Goal: Task Accomplishment & Management: Use online tool/utility

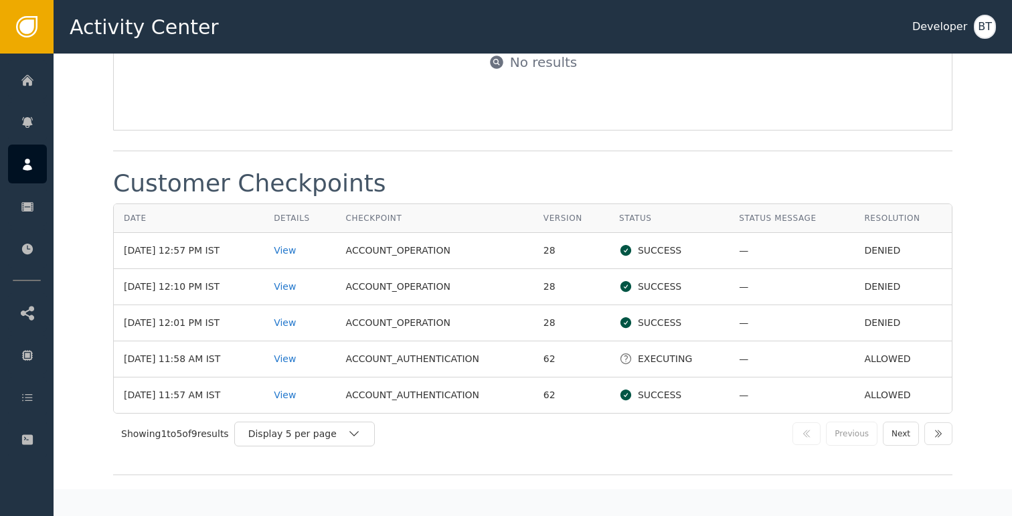
scroll to position [1556, 0]
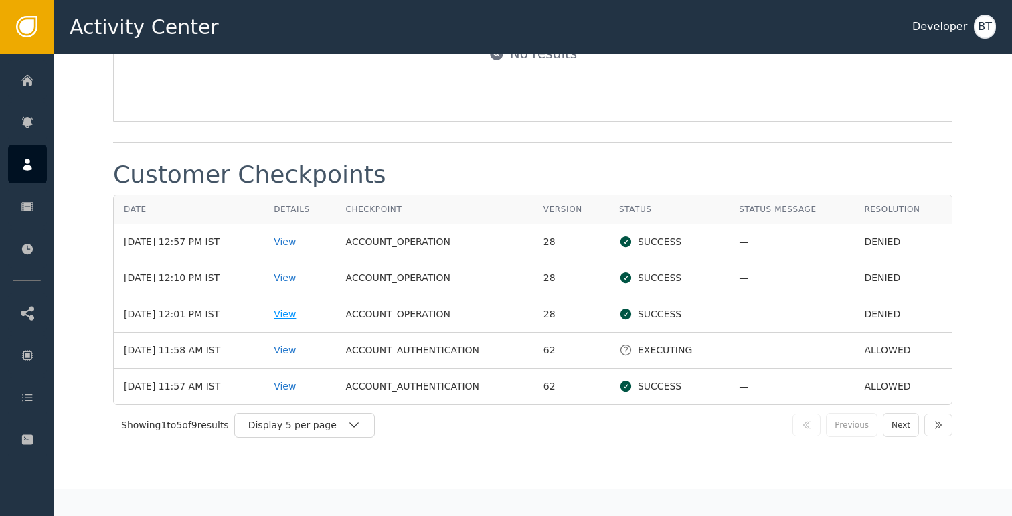
click at [302, 309] on div "View" at bounding box center [300, 314] width 52 height 14
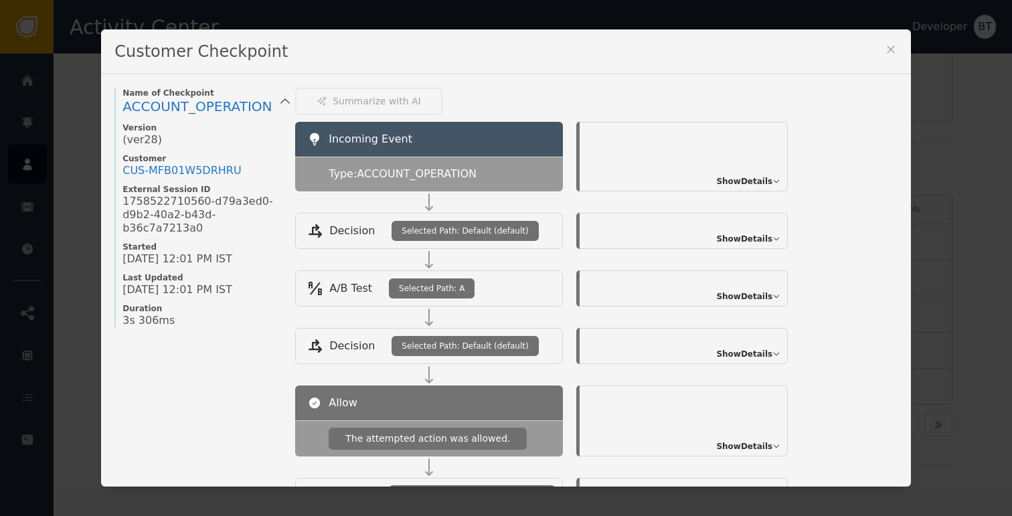
scroll to position [363, 0]
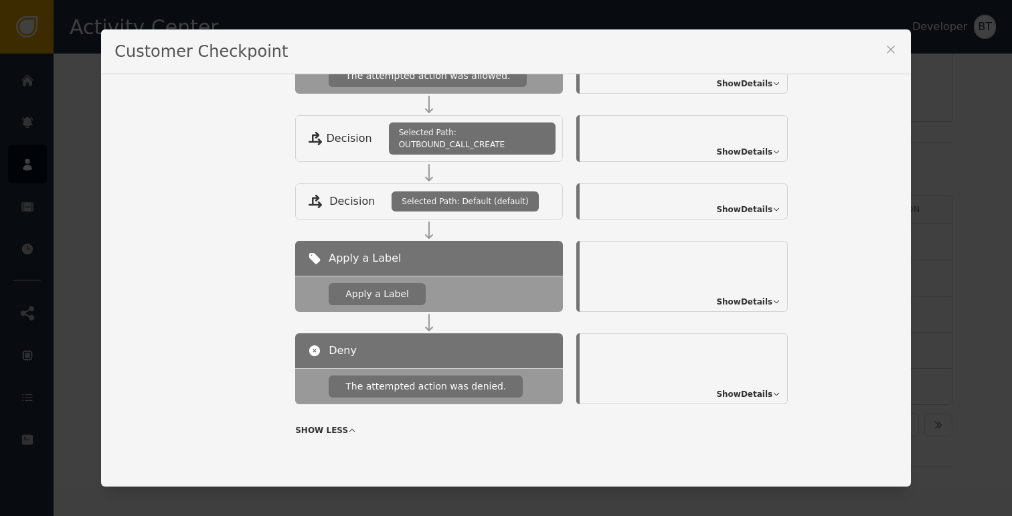
click at [748, 393] on span "Show Details" at bounding box center [744, 394] width 56 height 12
click at [887, 46] on icon at bounding box center [890, 49] width 7 height 7
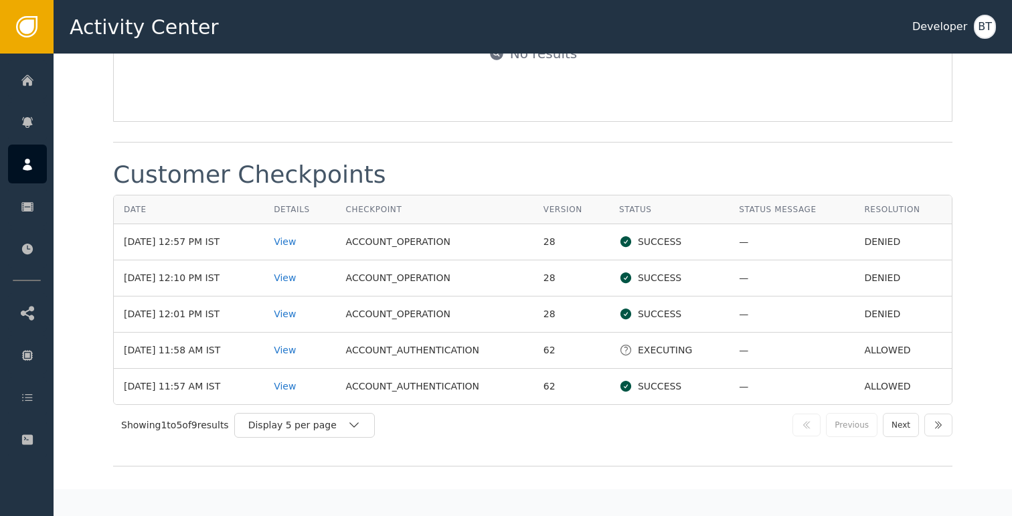
click at [335, 283] on td "View" at bounding box center [300, 278] width 72 height 36
click at [299, 307] on div "View" at bounding box center [300, 314] width 52 height 14
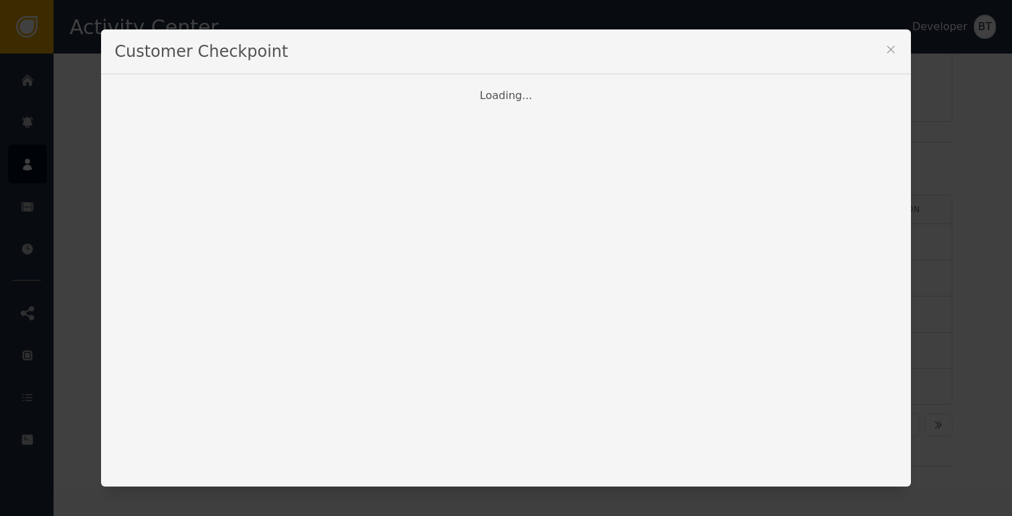
click at [887, 48] on icon at bounding box center [890, 49] width 13 height 13
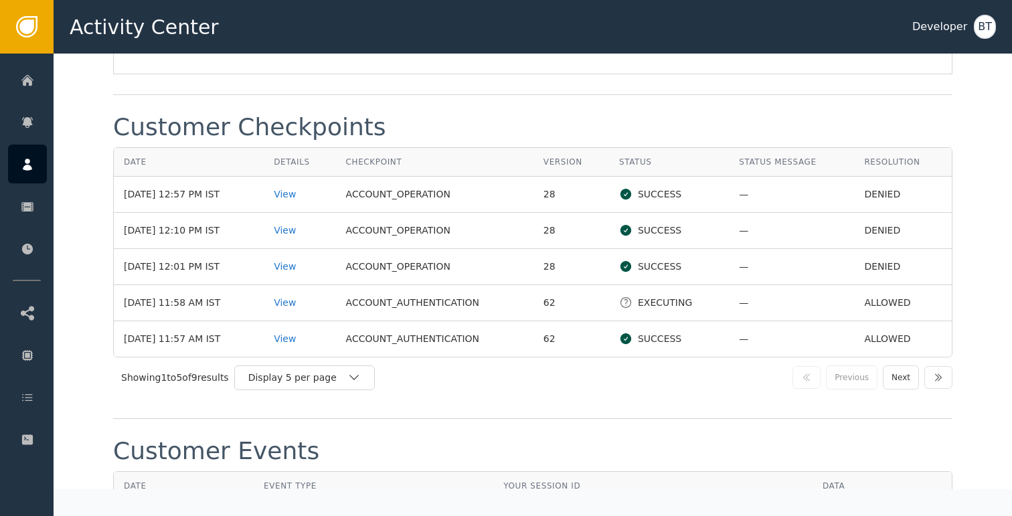
scroll to position [1605, 0]
click at [294, 186] on div "View" at bounding box center [300, 193] width 52 height 14
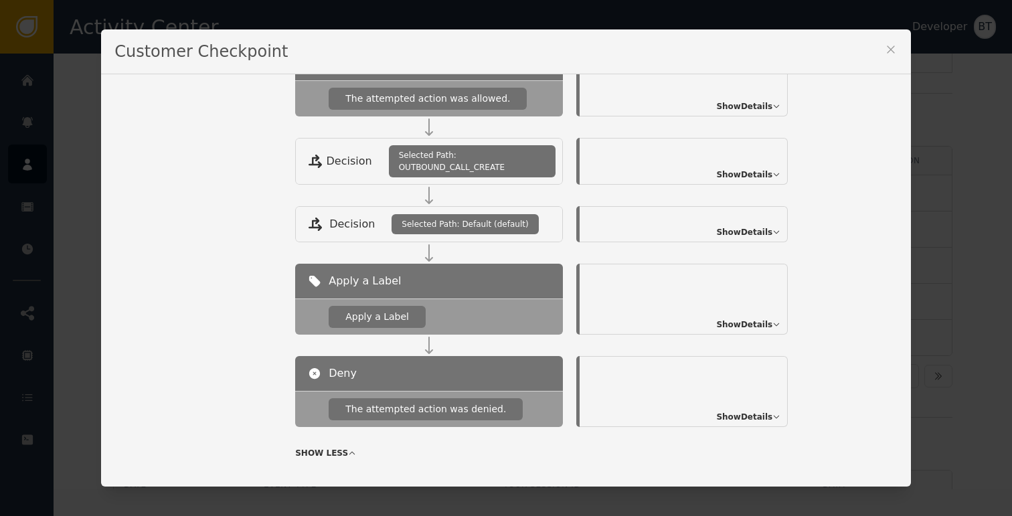
scroll to position [363, 0]
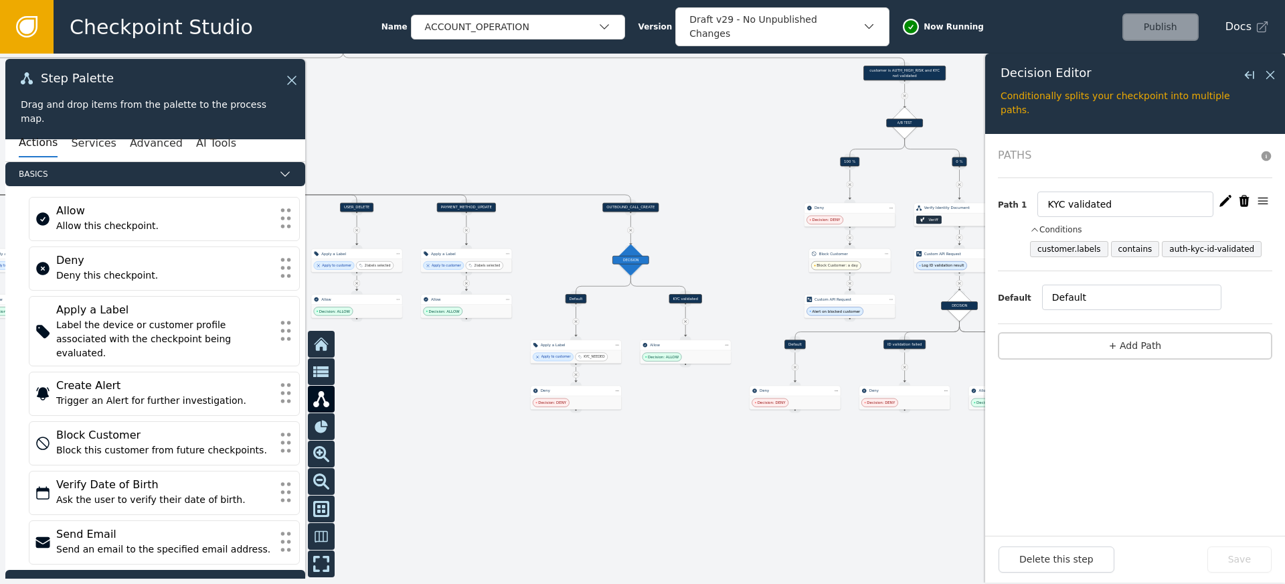
drag, startPoint x: 459, startPoint y: 422, endPoint x: 599, endPoint y: 503, distance: 162.0
click at [599, 503] on div at bounding box center [642, 319] width 1285 height 530
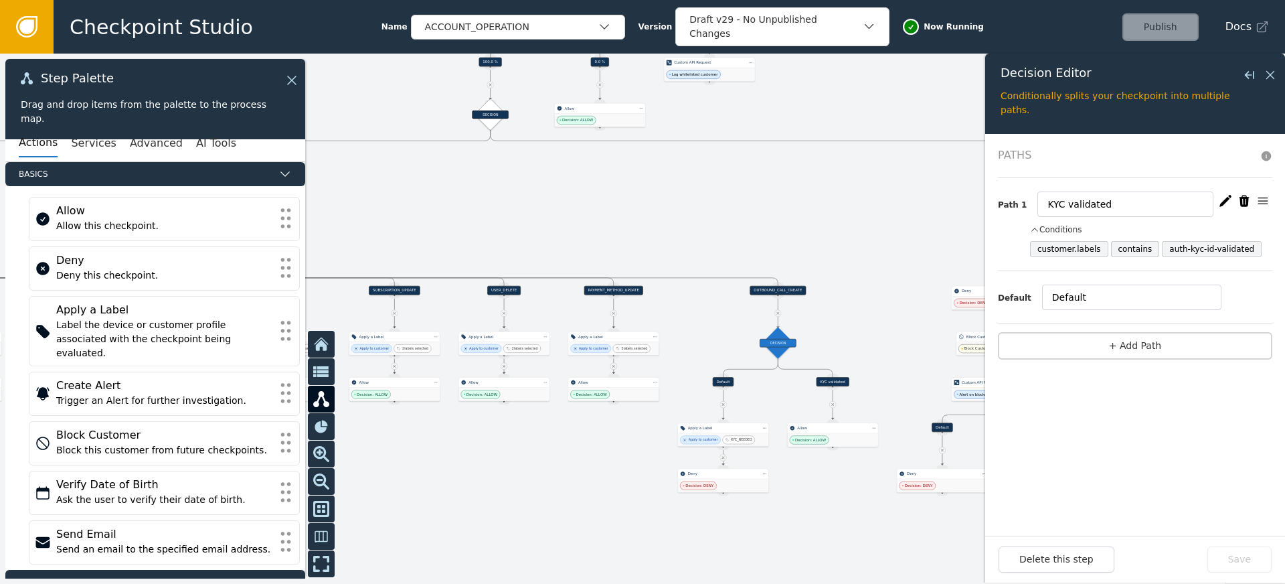
drag, startPoint x: 508, startPoint y: 463, endPoint x: 746, endPoint y: 483, distance: 239.0
click at [714, 478] on div at bounding box center [642, 319] width 1285 height 530
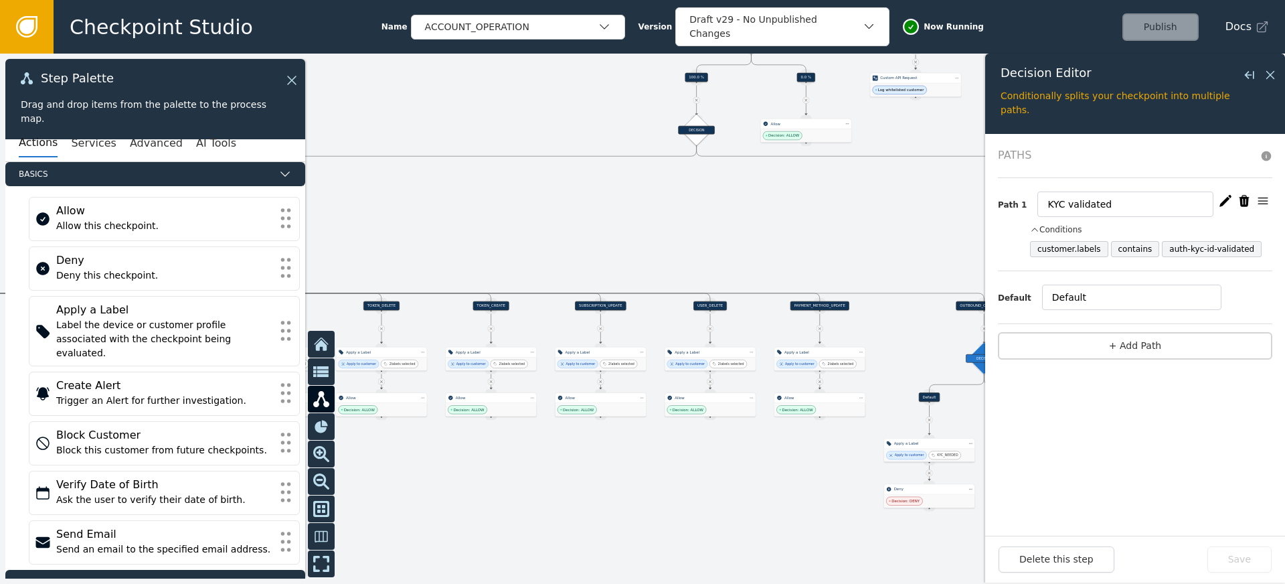
drag, startPoint x: 568, startPoint y: 486, endPoint x: 746, endPoint y: 485, distance: 178.0
click at [714, 487] on div at bounding box center [642, 319] width 1285 height 530
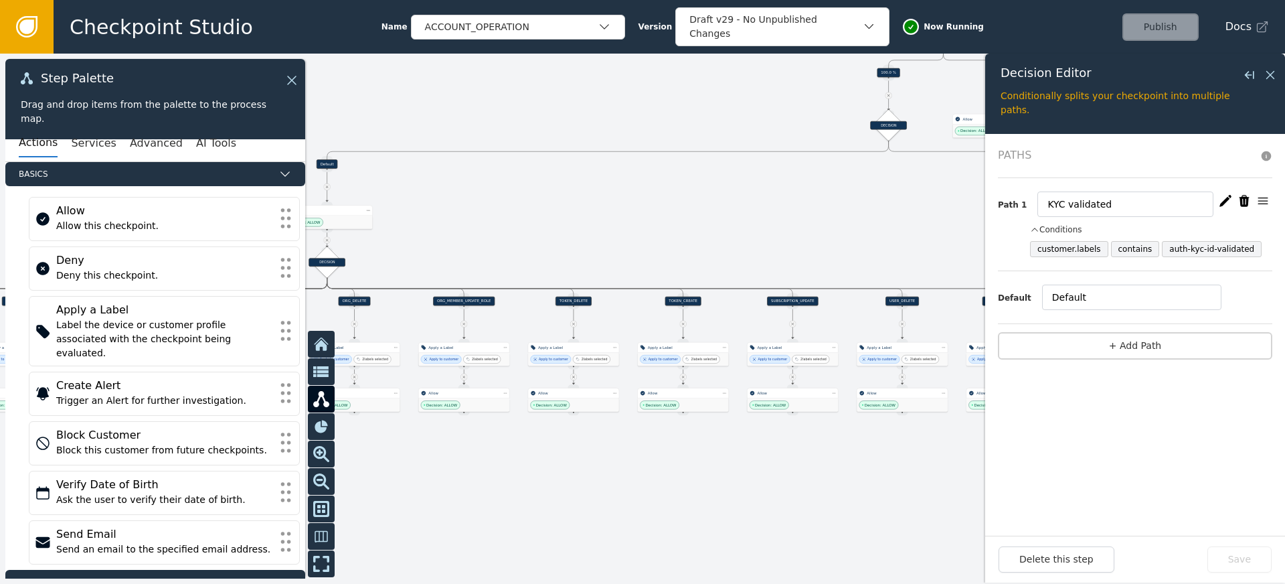
drag, startPoint x: 533, startPoint y: 510, endPoint x: 700, endPoint y: 492, distance: 168.3
click at [657, 495] on div at bounding box center [642, 319] width 1285 height 530
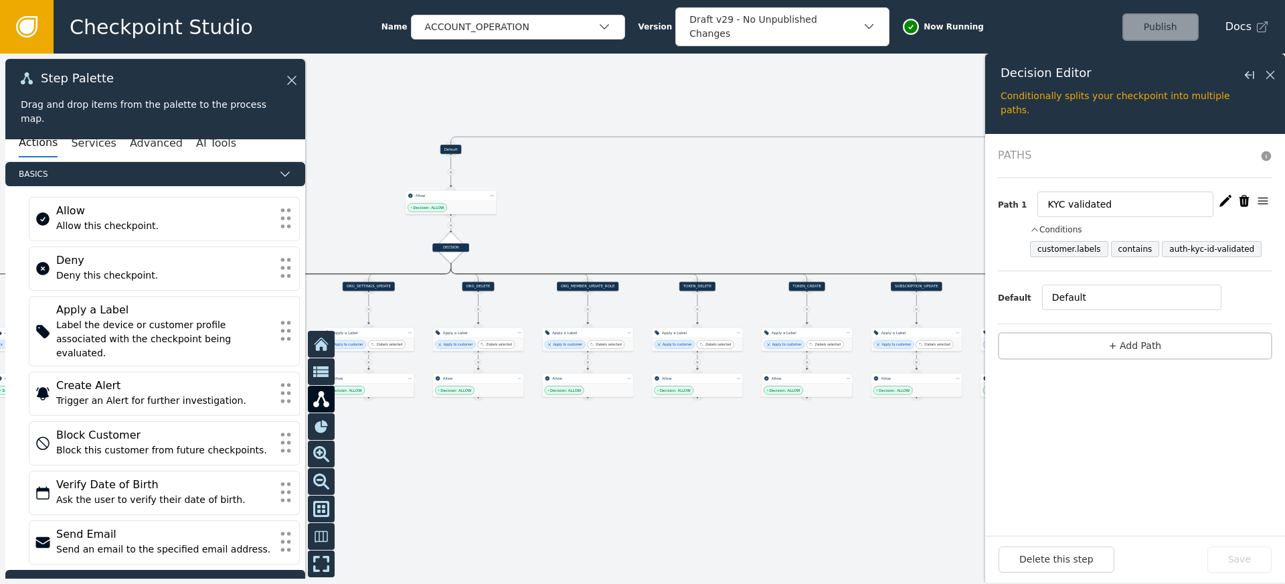
drag, startPoint x: 554, startPoint y: 479, endPoint x: 685, endPoint y: 471, distance: 130.7
click at [685, 471] on div at bounding box center [642, 319] width 1285 height 530
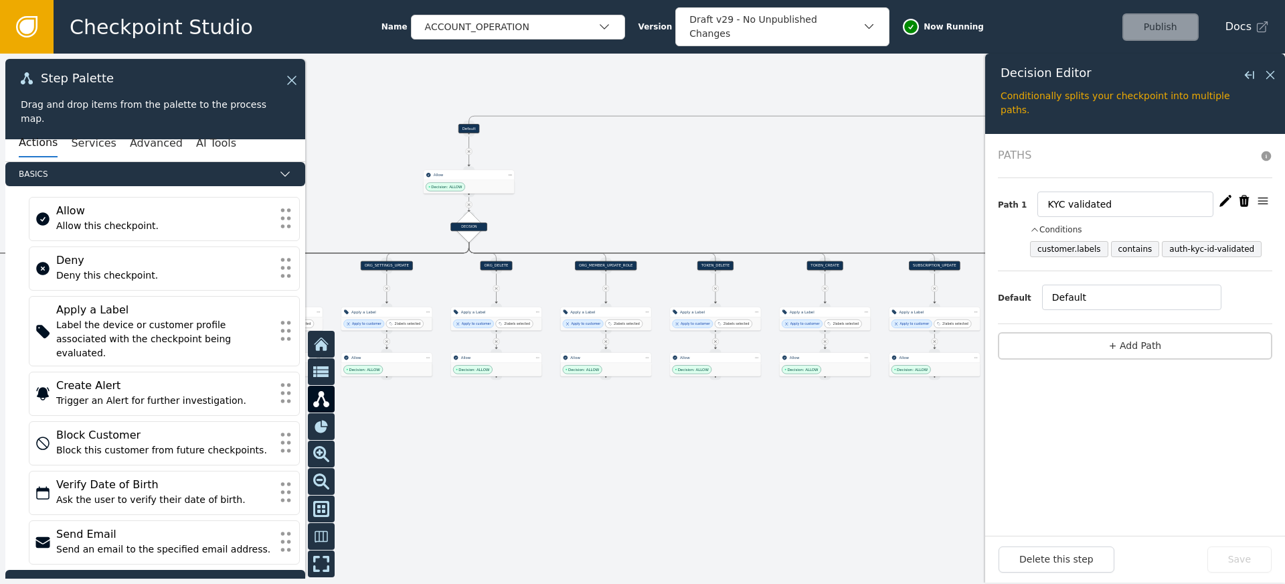
drag, startPoint x: 707, startPoint y: 466, endPoint x: 589, endPoint y: 454, distance: 119.1
click at [600, 456] on div at bounding box center [642, 319] width 1285 height 530
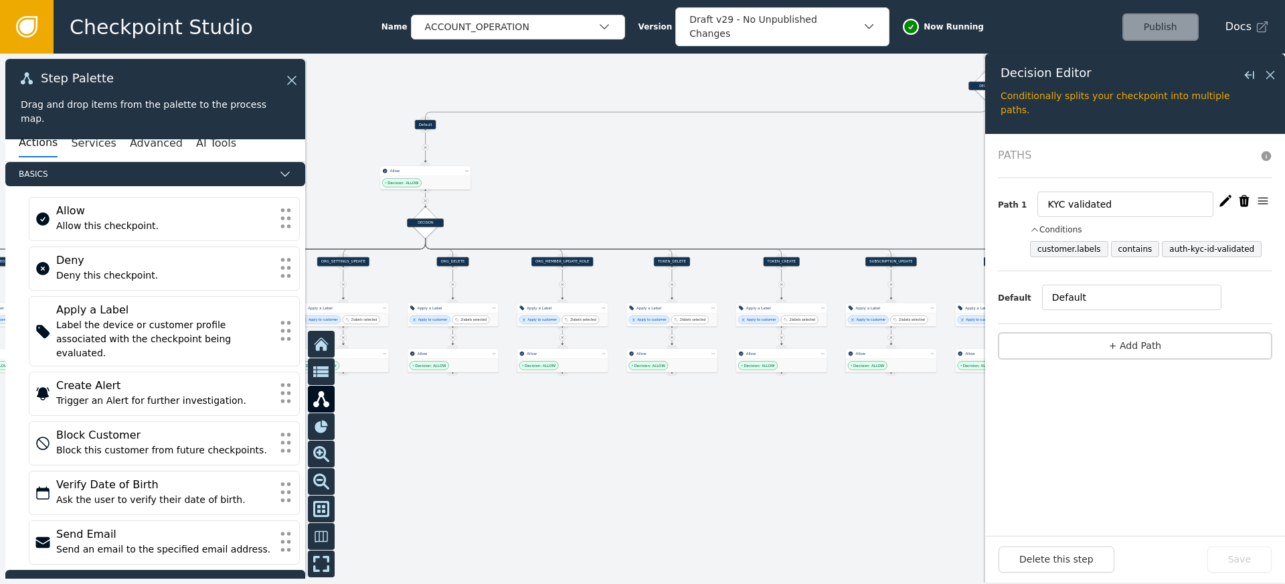
click at [665, 451] on div at bounding box center [642, 319] width 1285 height 530
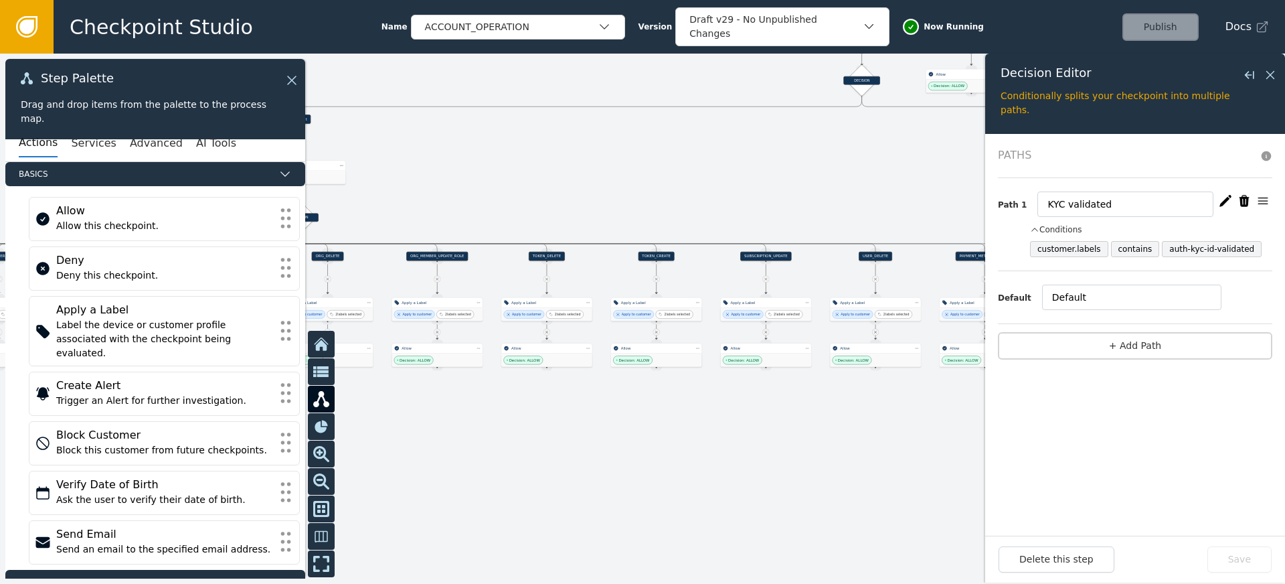
drag, startPoint x: 648, startPoint y: 458, endPoint x: 758, endPoint y: 456, distance: 110.4
click at [758, 456] on div at bounding box center [642, 319] width 1285 height 530
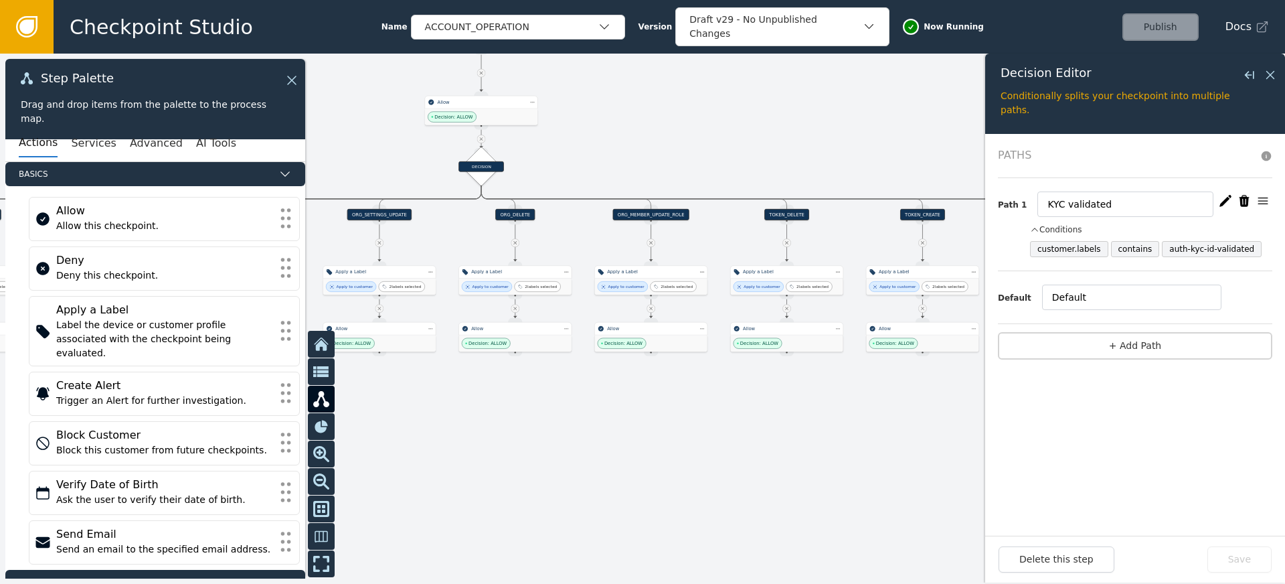
drag, startPoint x: 602, startPoint y: 432, endPoint x: 602, endPoint y: 491, distance: 59.6
click at [602, 490] on div at bounding box center [642, 319] width 1285 height 530
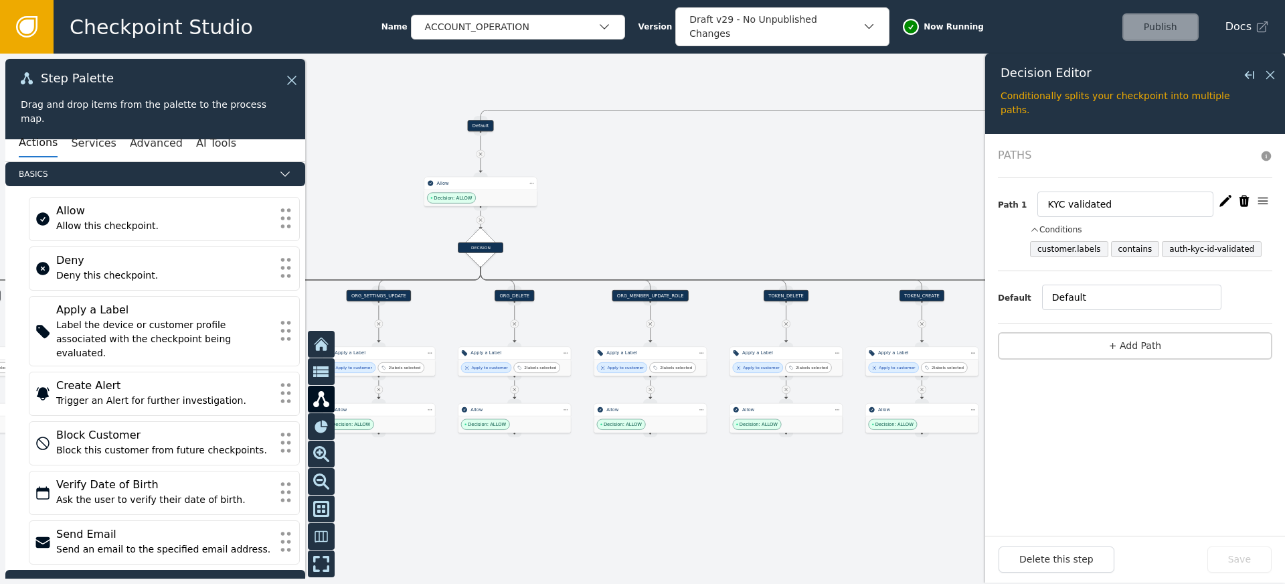
drag, startPoint x: 610, startPoint y: 153, endPoint x: 600, endPoint y: 261, distance: 108.9
click at [601, 258] on div at bounding box center [642, 319] width 1285 height 530
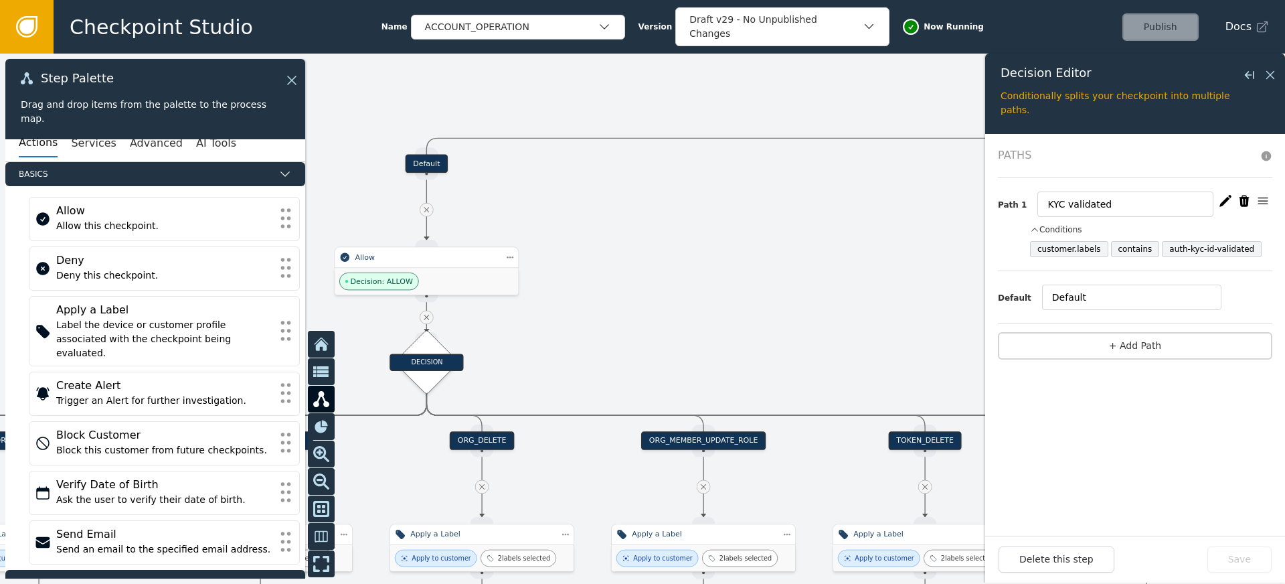
drag, startPoint x: 612, startPoint y: 270, endPoint x: 697, endPoint y: 261, distance: 86.1
click at [695, 261] on div at bounding box center [642, 319] width 1285 height 530
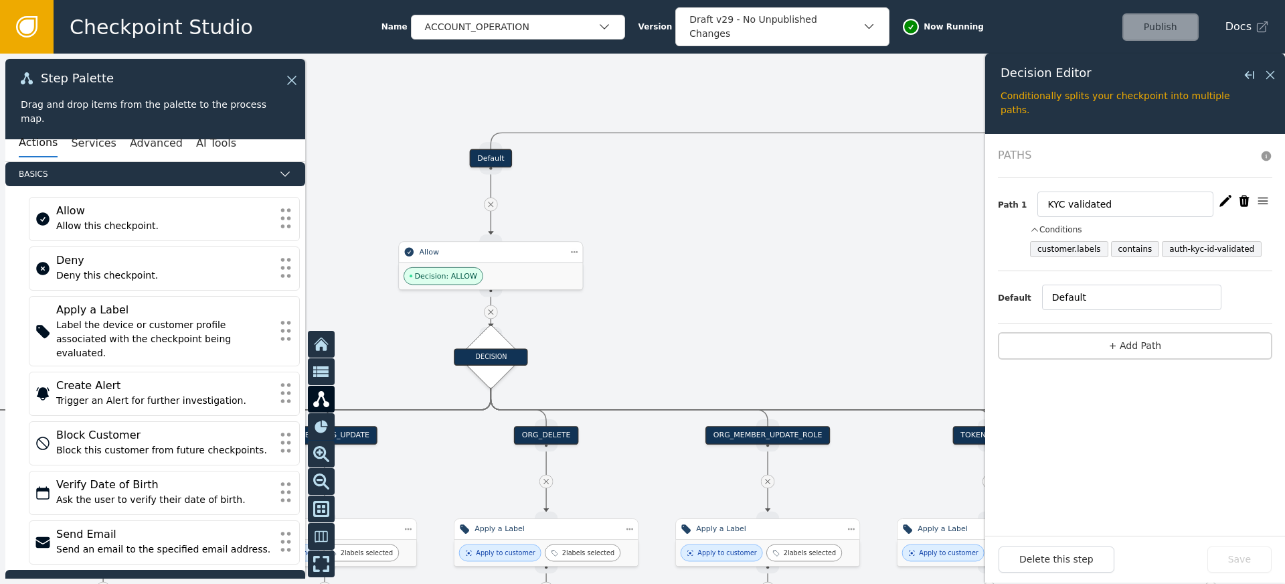
click at [519, 261] on div "Allow" at bounding box center [490, 251] width 185 height 21
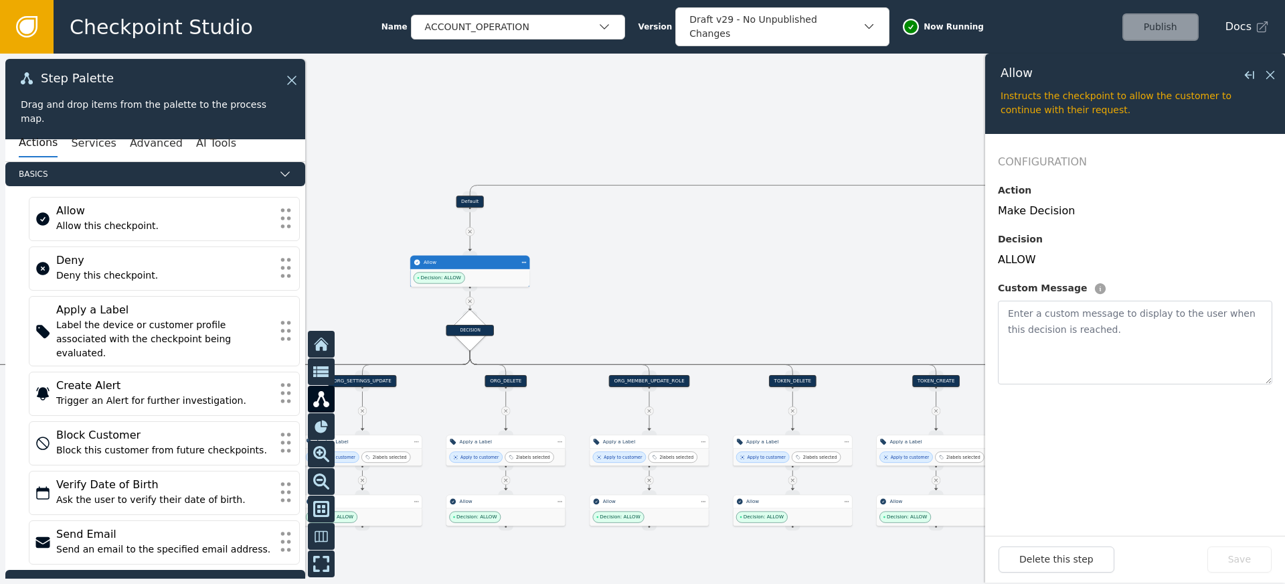
drag, startPoint x: 742, startPoint y: 283, endPoint x: 539, endPoint y: 268, distance: 204.0
click at [485, 271] on div at bounding box center [642, 319] width 1285 height 530
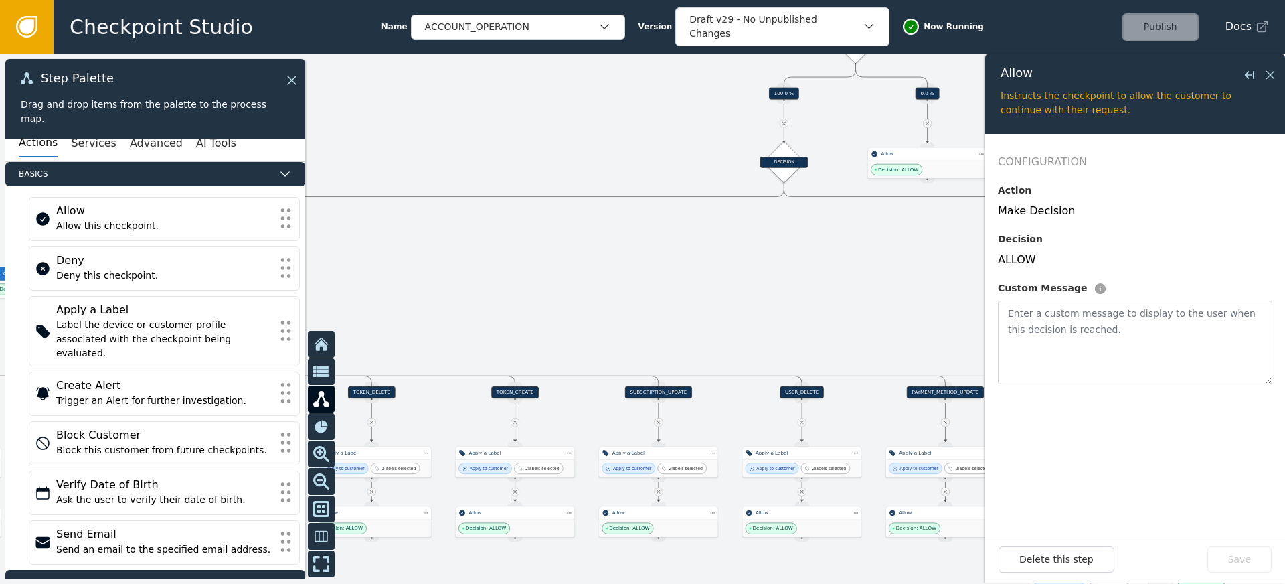
drag, startPoint x: 794, startPoint y: 262, endPoint x: 800, endPoint y: 276, distance: 15.3
click at [800, 276] on div at bounding box center [642, 319] width 1285 height 530
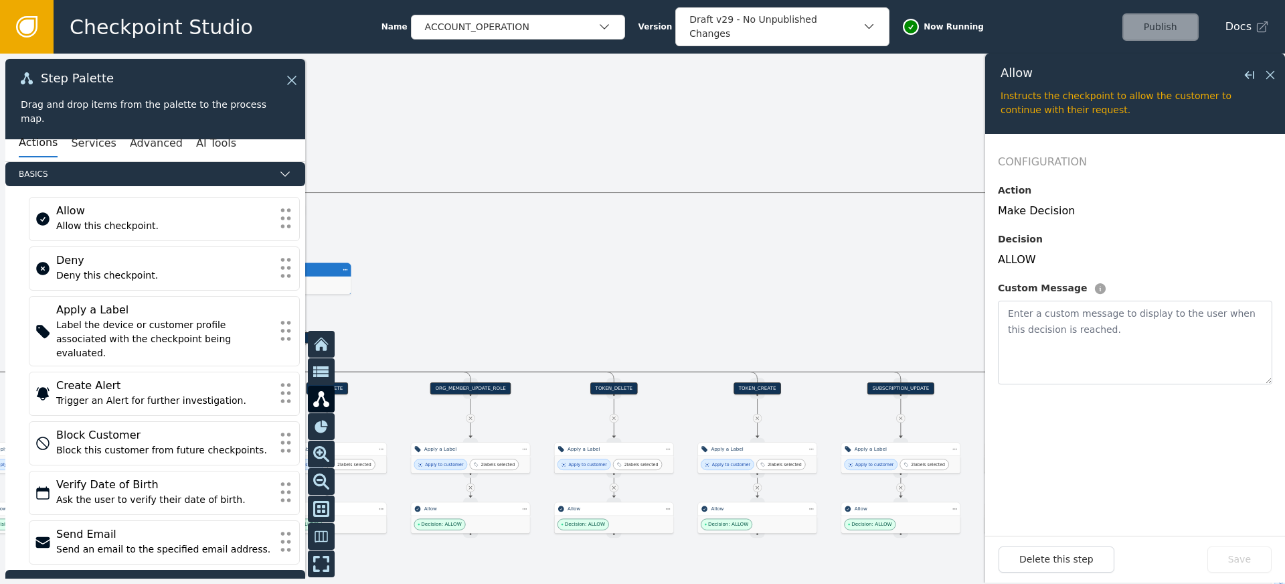
drag, startPoint x: 597, startPoint y: 283, endPoint x: 707, endPoint y: 288, distance: 109.9
click at [678, 286] on div at bounding box center [642, 319] width 1285 height 530
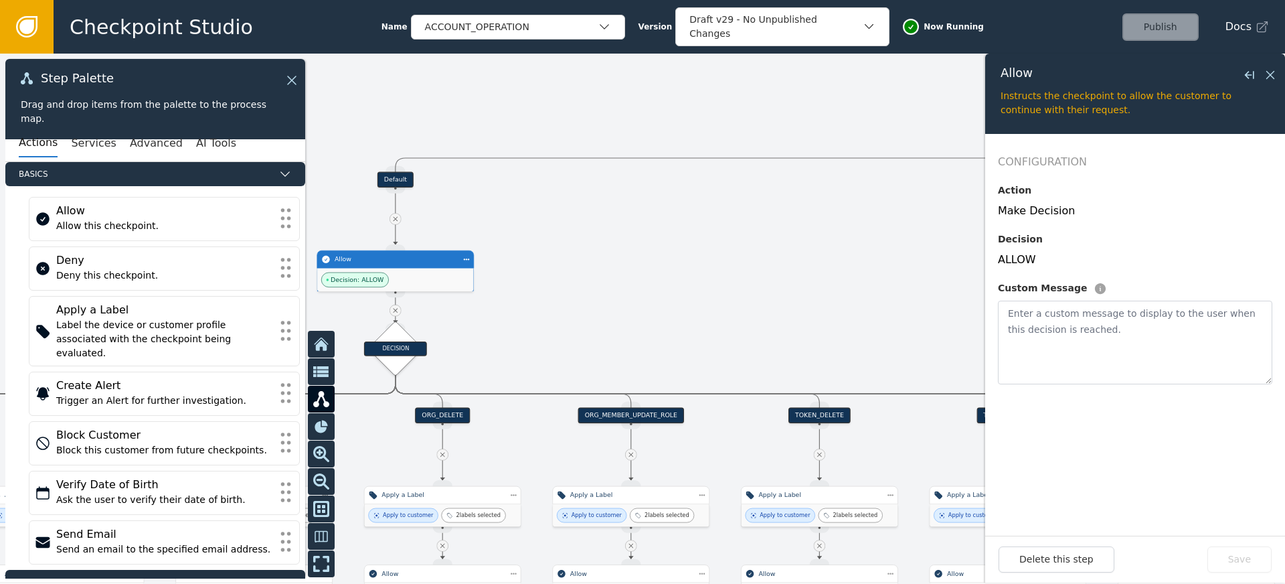
drag, startPoint x: 598, startPoint y: 312, endPoint x: 671, endPoint y: 310, distance: 72.3
click at [719, 313] on div at bounding box center [642, 319] width 1285 height 530
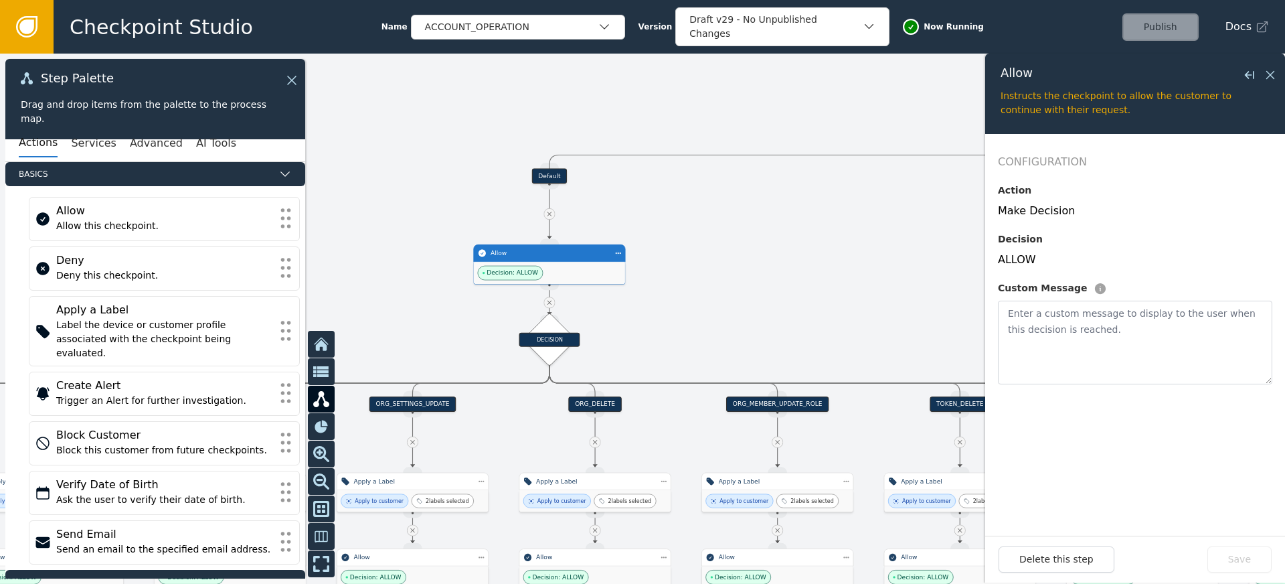
drag, startPoint x: 625, startPoint y: 339, endPoint x: 713, endPoint y: 321, distance: 89.6
click at [713, 321] on div at bounding box center [642, 319] width 1285 height 530
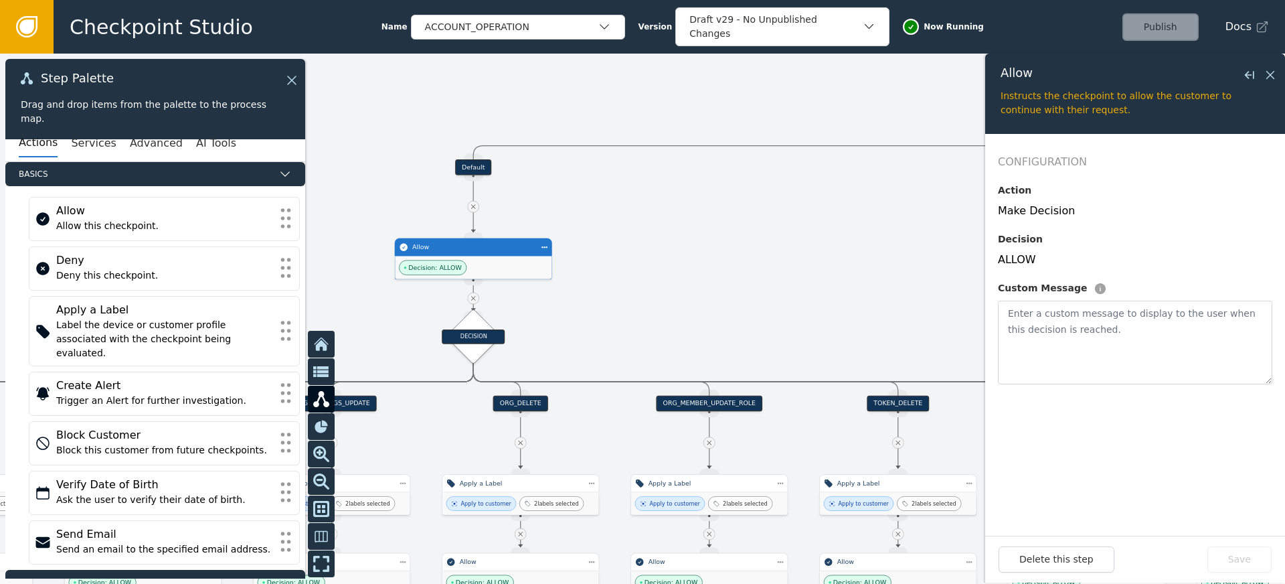
drag, startPoint x: 713, startPoint y: 314, endPoint x: 561, endPoint y: 335, distance: 154.0
click at [561, 335] on div at bounding box center [642, 319] width 1285 height 530
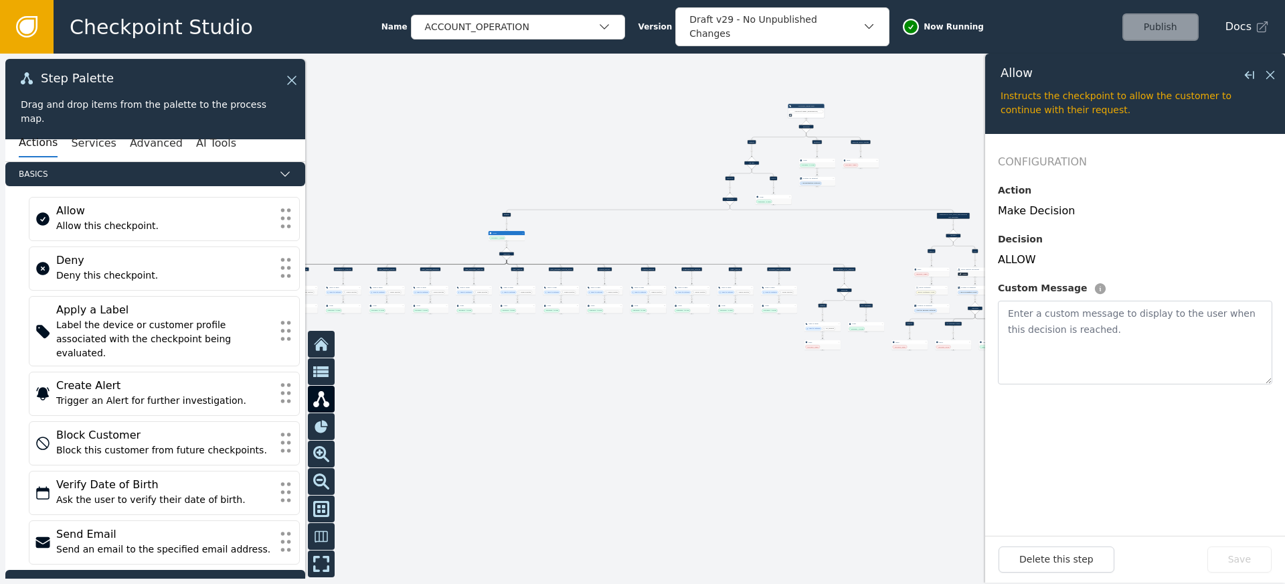
drag, startPoint x: 600, startPoint y: 205, endPoint x: 451, endPoint y: 169, distance: 152.9
click at [444, 167] on div at bounding box center [642, 319] width 1285 height 530
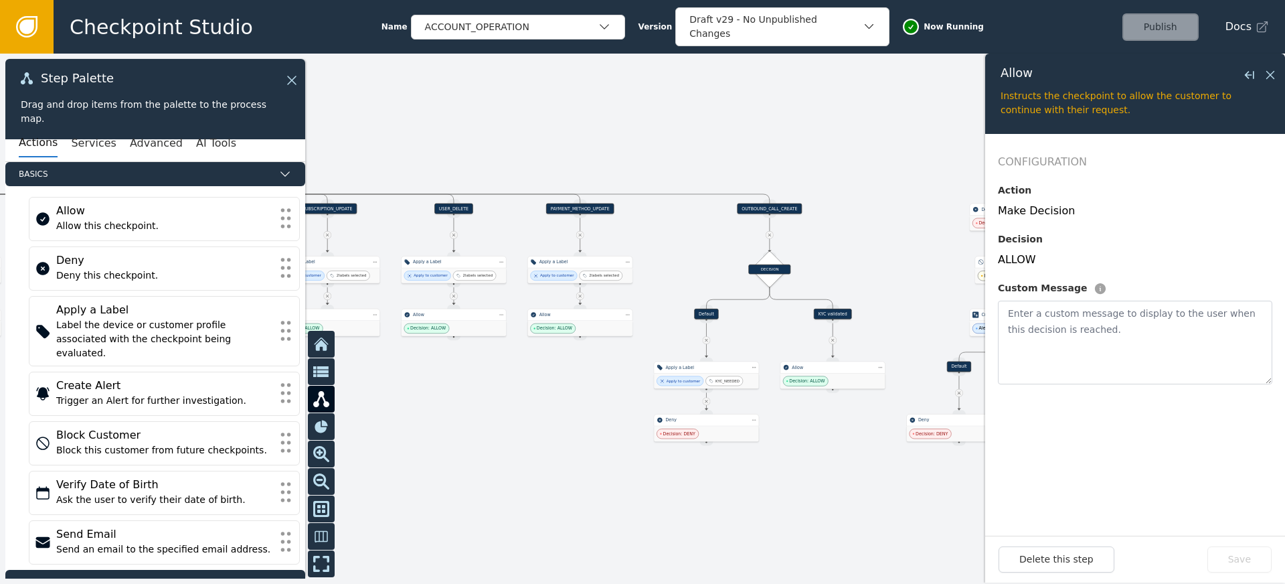
drag, startPoint x: 646, startPoint y: 239, endPoint x: 836, endPoint y: 307, distance: 201.7
click at [824, 302] on div at bounding box center [642, 319] width 1285 height 530
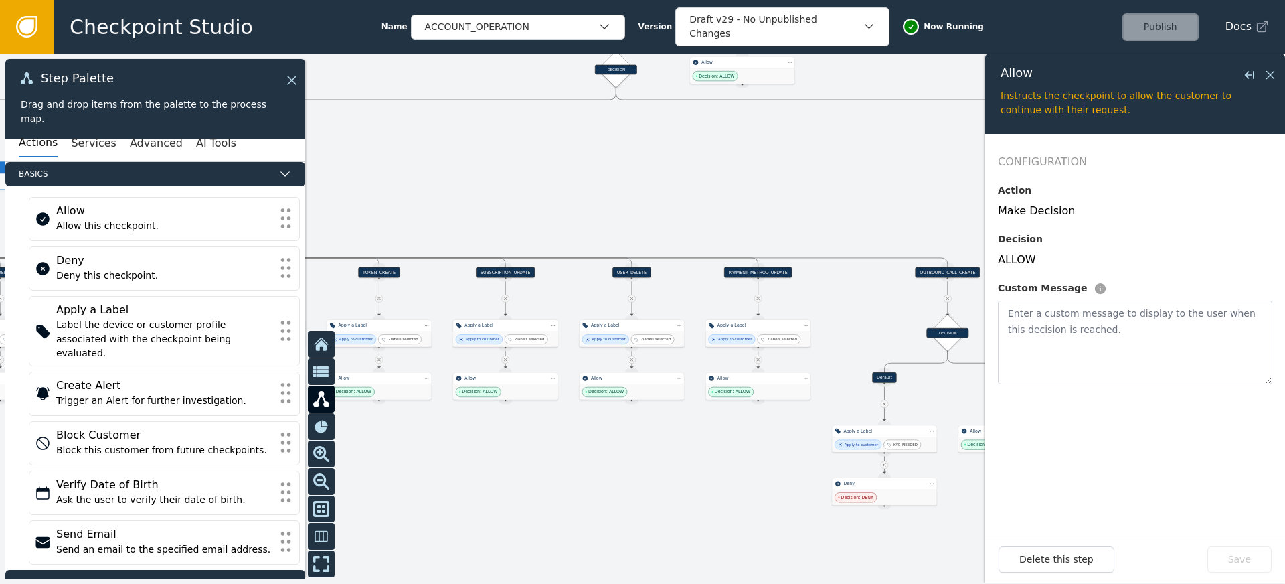
drag, startPoint x: 606, startPoint y: 217, endPoint x: 746, endPoint y: 260, distance: 146.9
click at [697, 244] on div at bounding box center [642, 319] width 1285 height 530
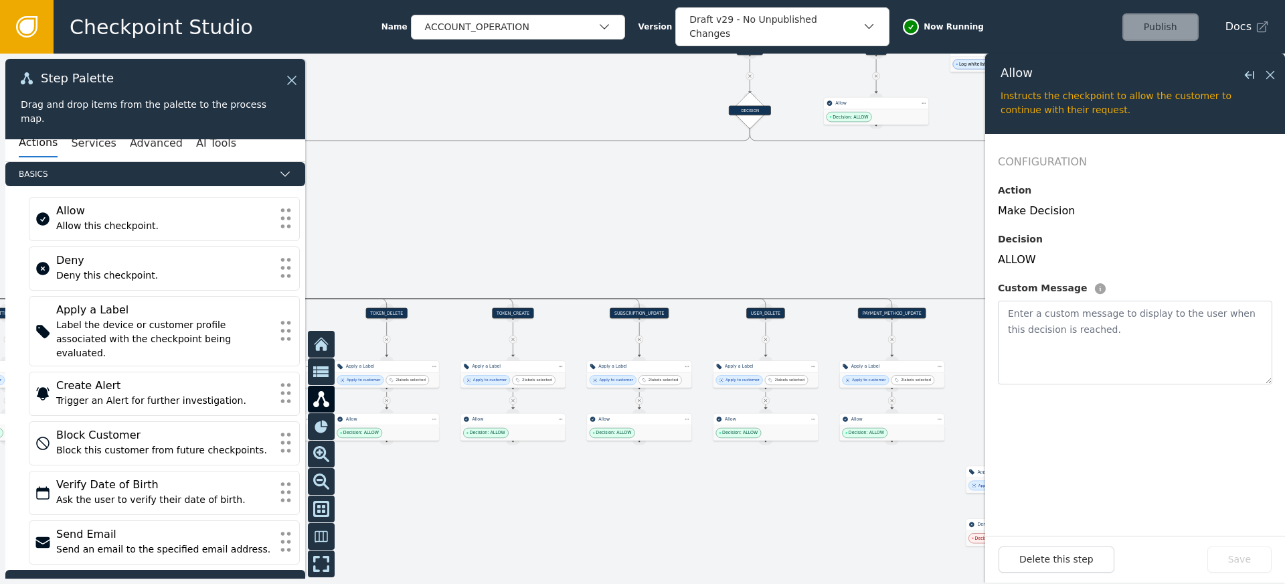
drag, startPoint x: 529, startPoint y: 232, endPoint x: 724, endPoint y: 252, distance: 196.4
click at [620, 244] on div at bounding box center [642, 319] width 1285 height 530
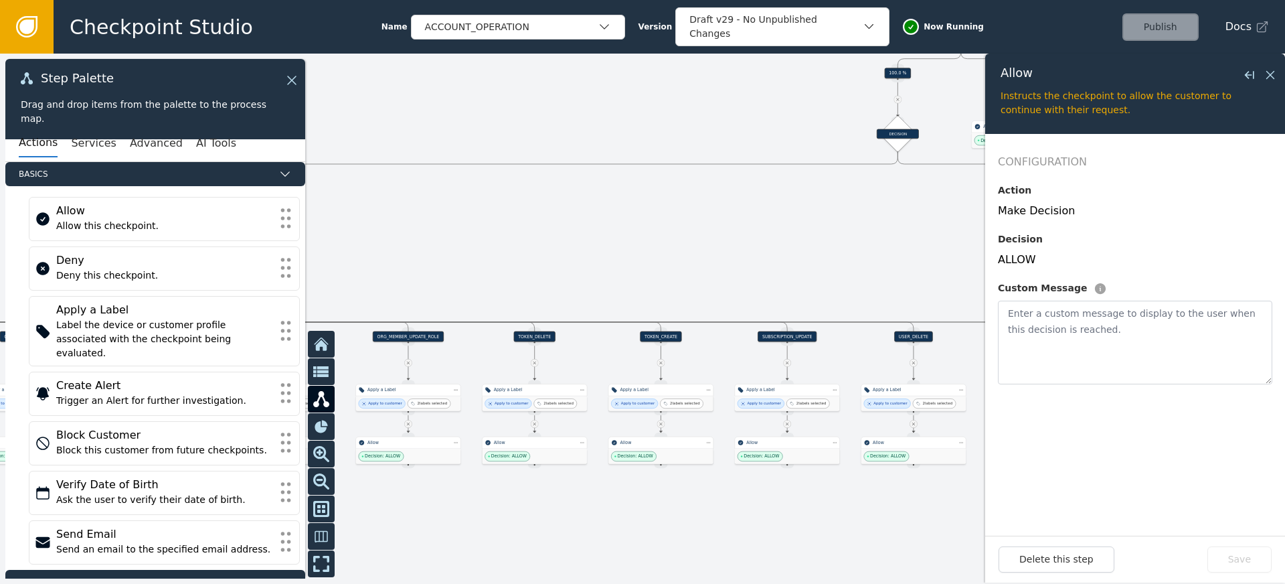
drag, startPoint x: 430, startPoint y: 239, endPoint x: 751, endPoint y: 263, distance: 322.1
click at [691, 258] on div at bounding box center [642, 319] width 1285 height 530
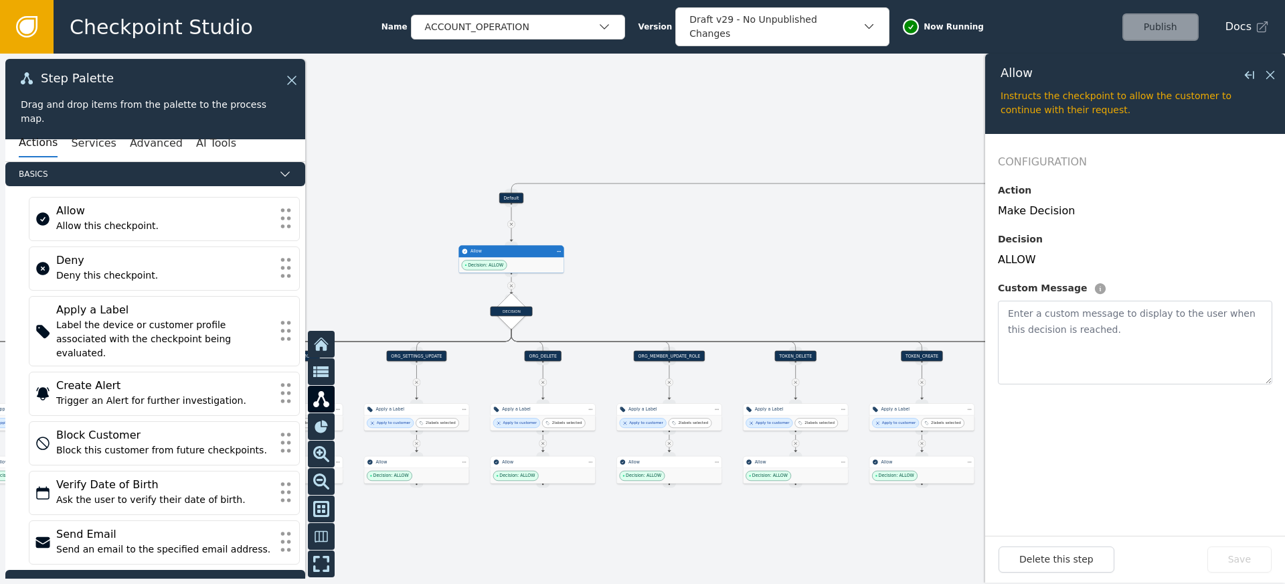
drag, startPoint x: 443, startPoint y: 237, endPoint x: 458, endPoint y: 236, distance: 14.7
click at [458, 236] on div at bounding box center [642, 319] width 1285 height 530
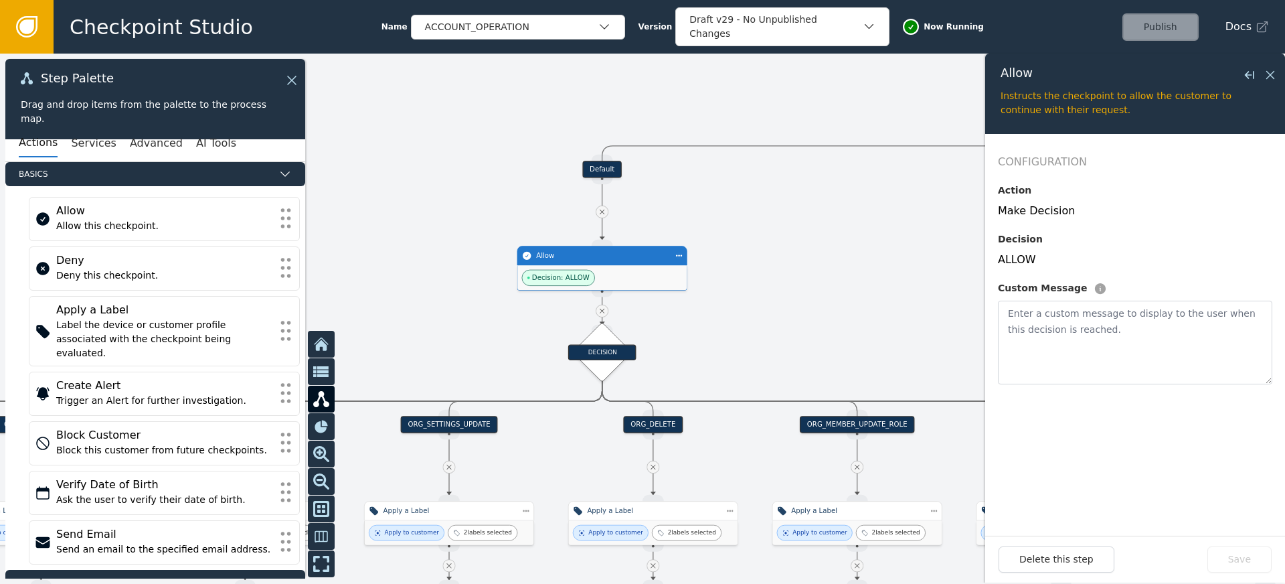
click at [466, 236] on div at bounding box center [642, 319] width 1285 height 530
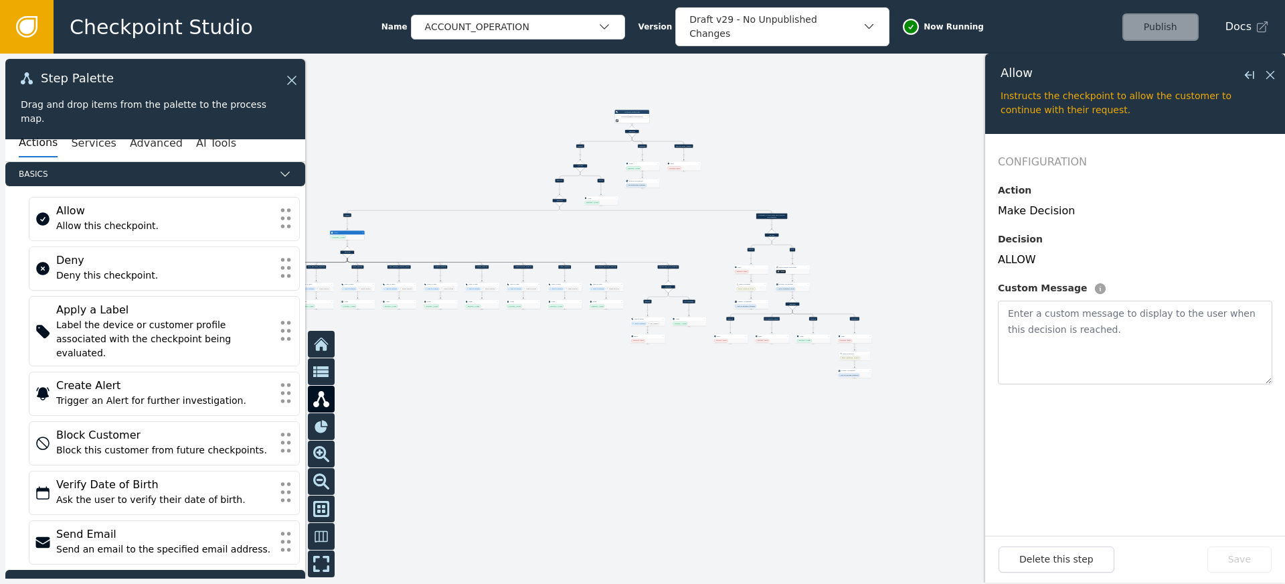
drag, startPoint x: 636, startPoint y: 128, endPoint x: 407, endPoint y: 145, distance: 230.2
click at [407, 145] on div at bounding box center [642, 319] width 1285 height 530
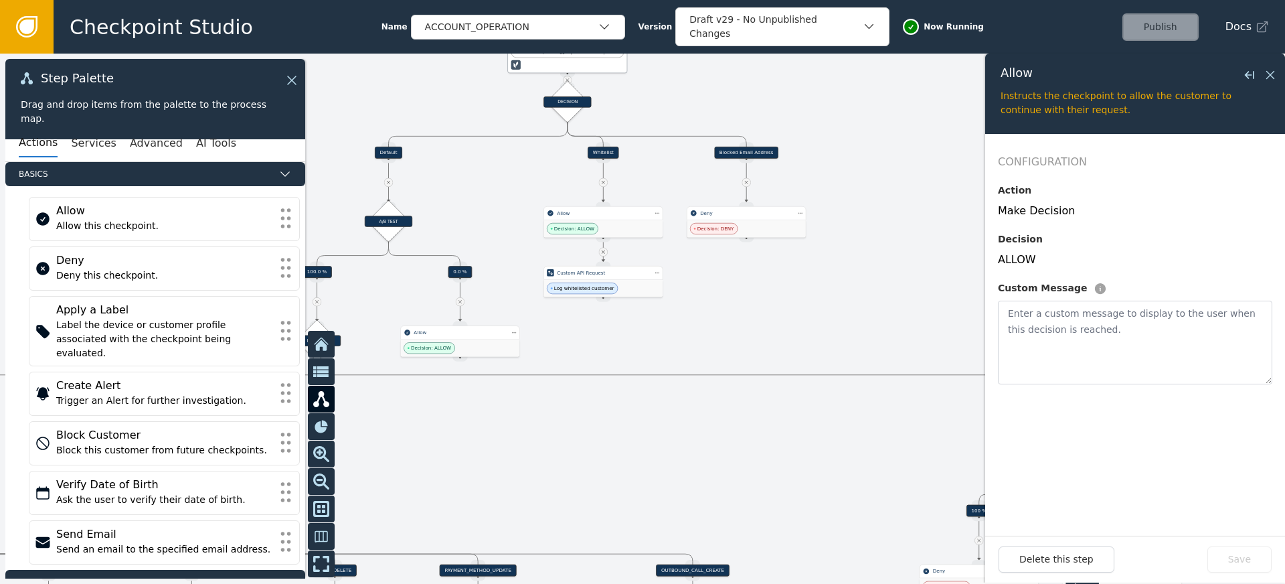
drag, startPoint x: 640, startPoint y: 101, endPoint x: 612, endPoint y: 154, distance: 59.6
click at [612, 153] on div at bounding box center [642, 319] width 1285 height 530
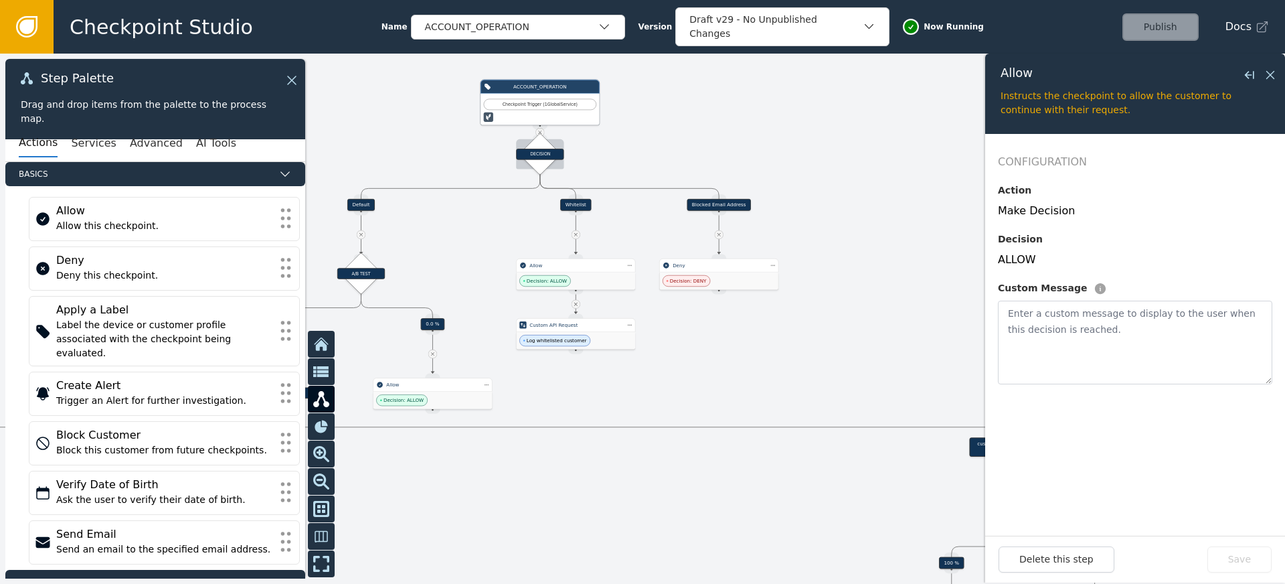
click at [537, 157] on div "DECISION" at bounding box center [540, 154] width 48 height 11
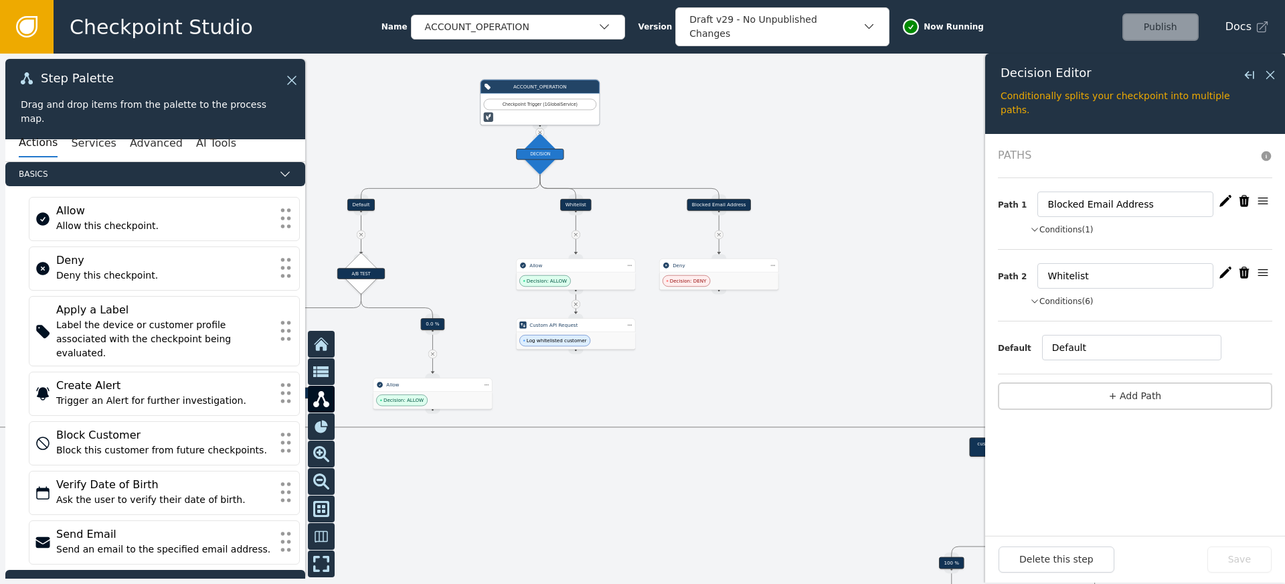
click at [1074, 300] on button "Conditions (6)" at bounding box center [1062, 301] width 64 height 12
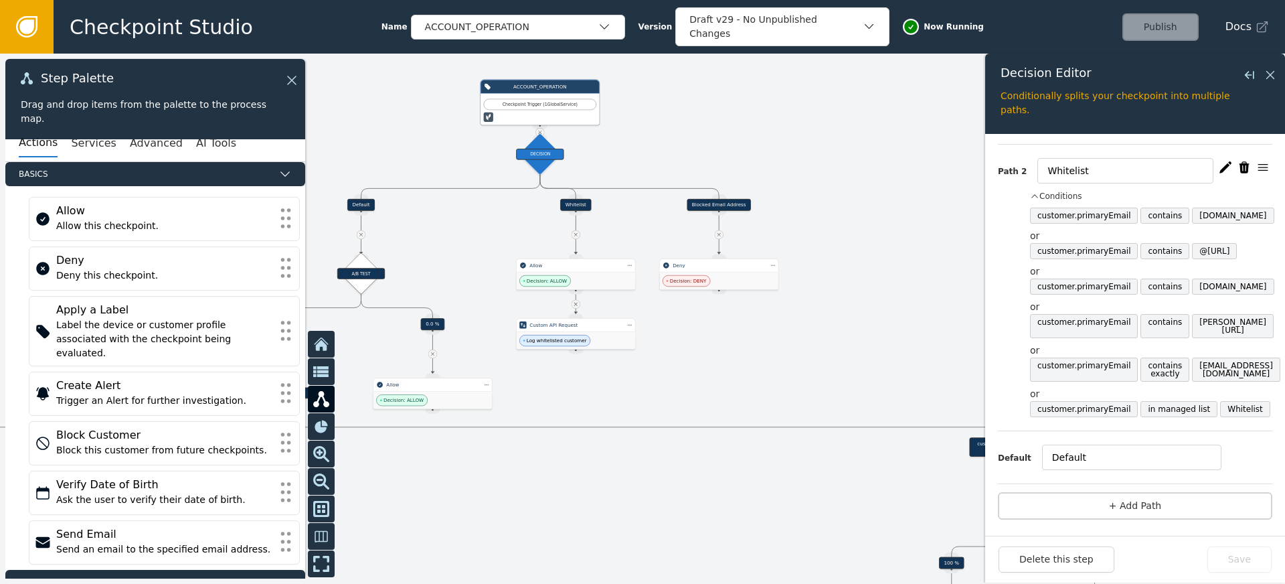
scroll to position [108, 0]
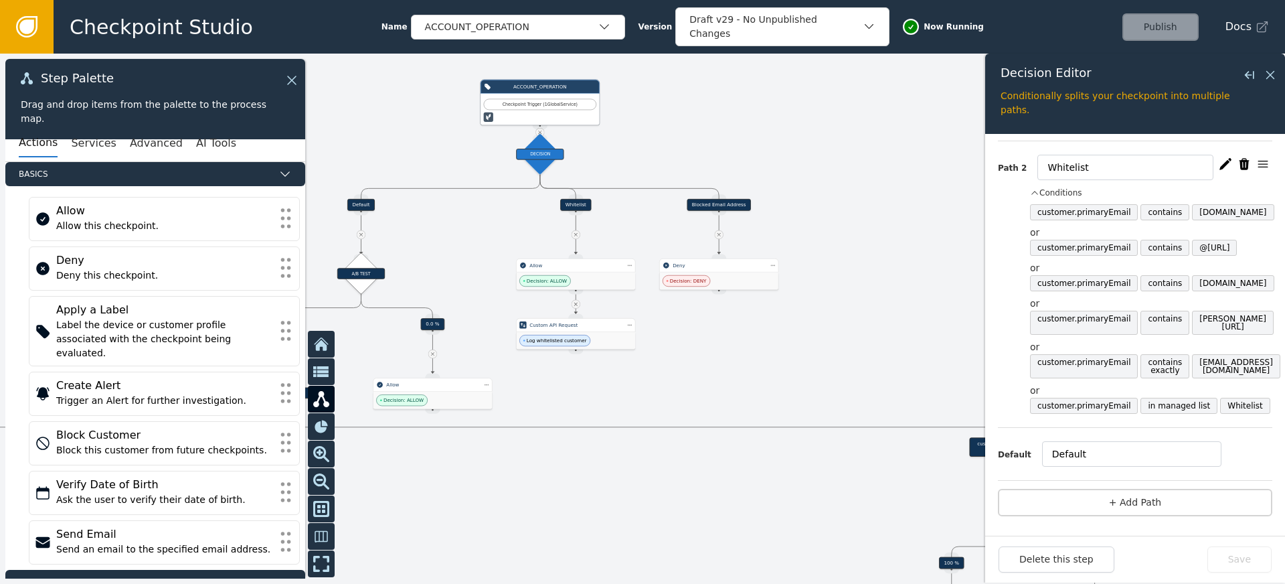
drag, startPoint x: 717, startPoint y: 228, endPoint x: 822, endPoint y: 222, distance: 105.2
click at [803, 221] on div at bounding box center [642, 319] width 1285 height 530
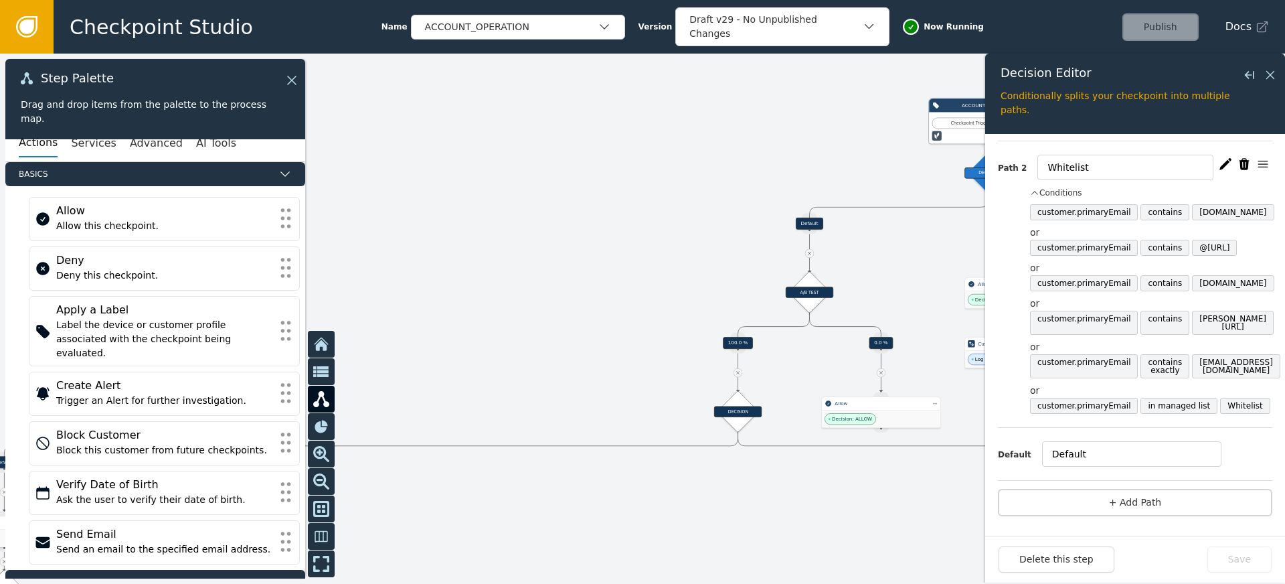
drag, startPoint x: 555, startPoint y: 228, endPoint x: 620, endPoint y: 255, distance: 71.1
click at [598, 268] on div at bounding box center [642, 319] width 1285 height 530
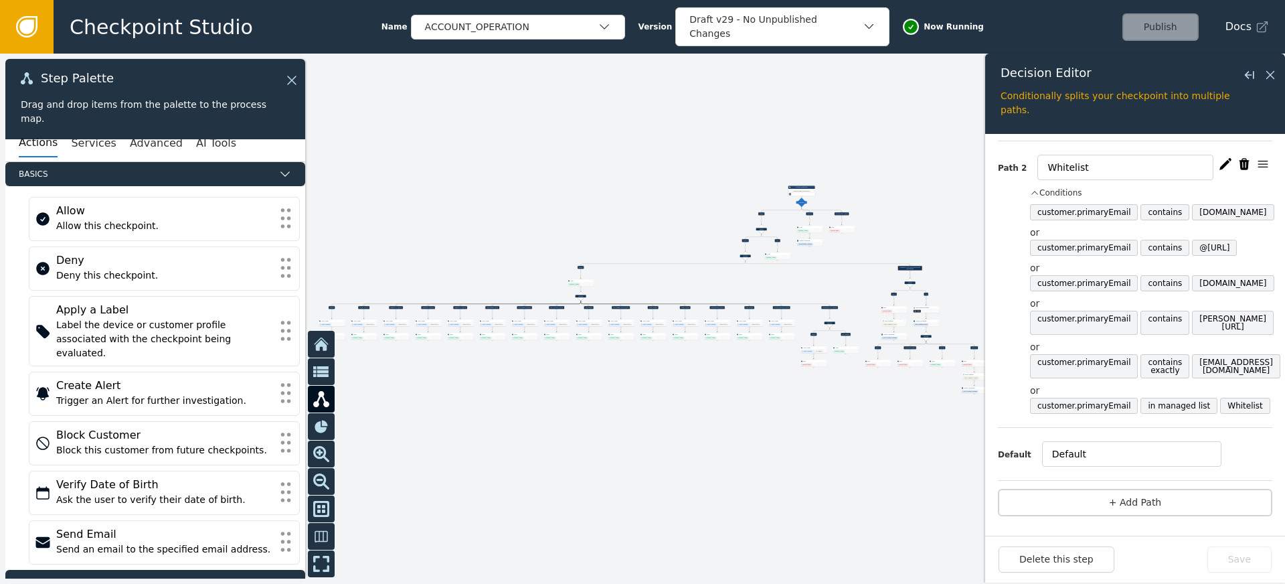
drag, startPoint x: 509, startPoint y: 263, endPoint x: 653, endPoint y: 218, distance: 151.3
click at [653, 218] on div at bounding box center [642, 319] width 1285 height 530
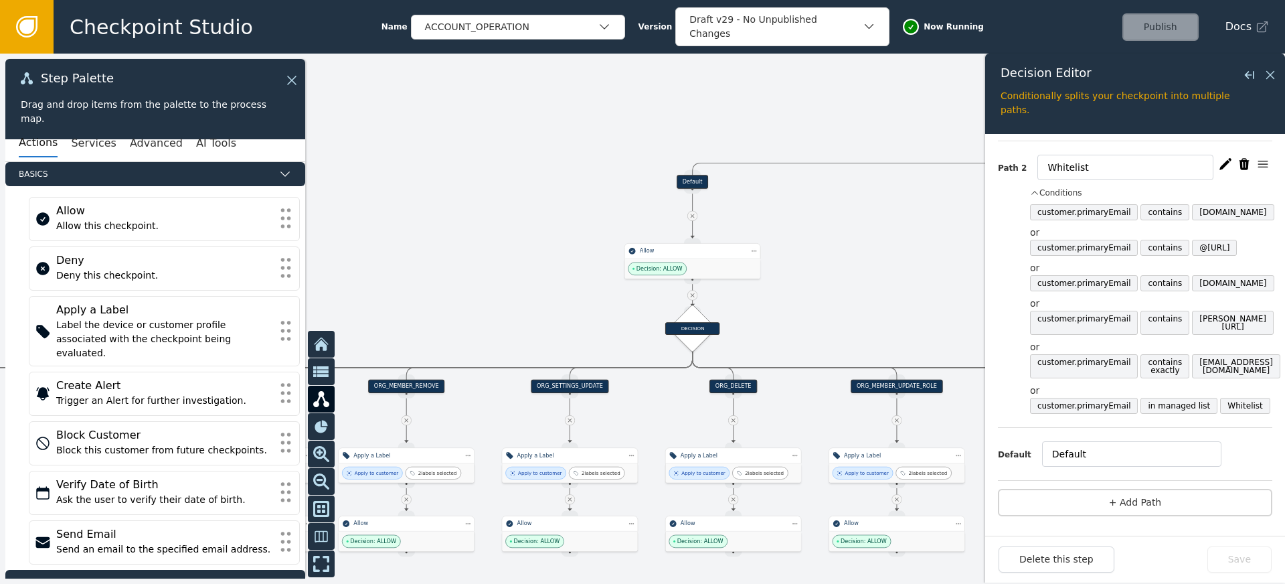
drag, startPoint x: 589, startPoint y: 232, endPoint x: 475, endPoint y: 250, distance: 115.2
click at [475, 250] on div at bounding box center [642, 319] width 1285 height 530
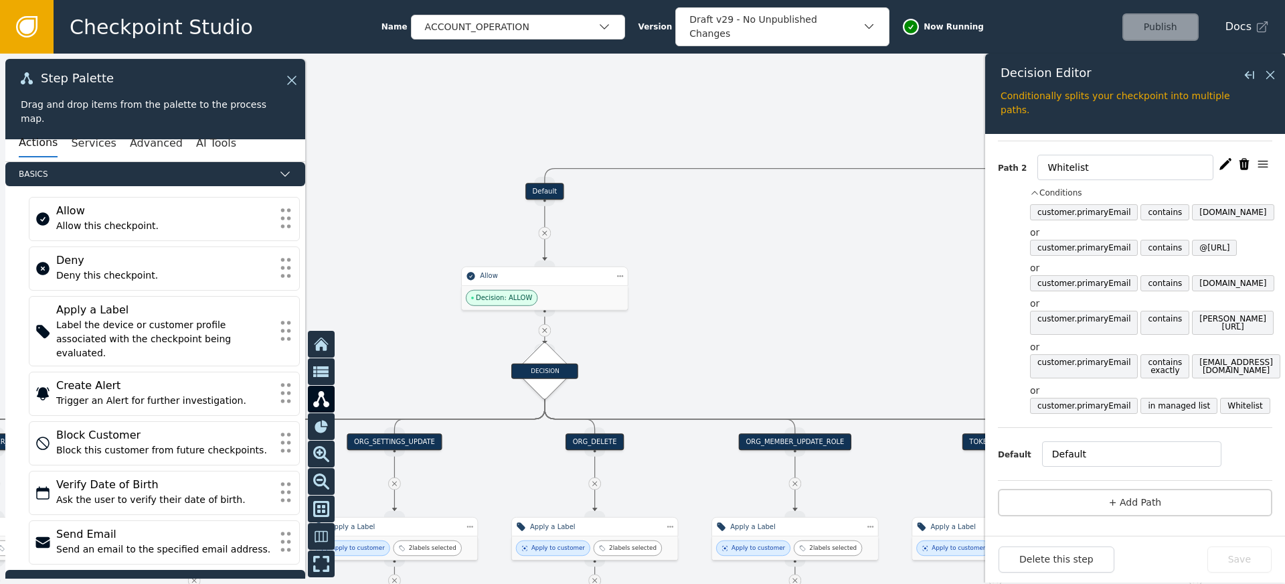
drag, startPoint x: 786, startPoint y: 224, endPoint x: 738, endPoint y: 216, distance: 48.2
click at [738, 216] on div at bounding box center [642, 319] width 1285 height 530
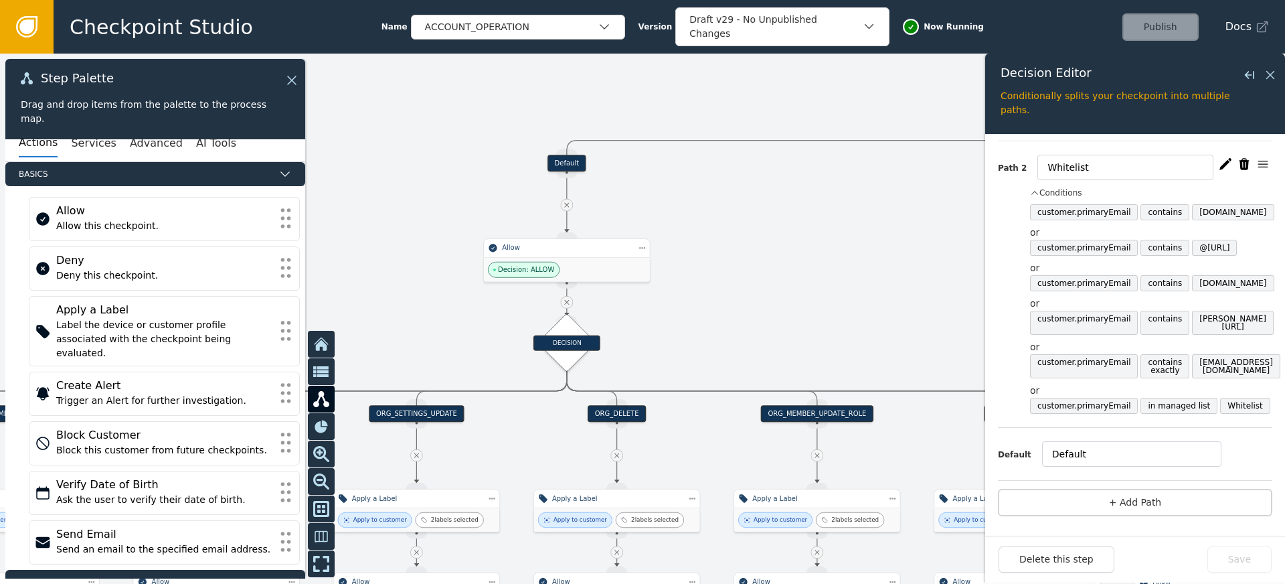
drag, startPoint x: 708, startPoint y: 262, endPoint x: 726, endPoint y: 248, distance: 22.9
click at [726, 248] on div at bounding box center [642, 319] width 1285 height 530
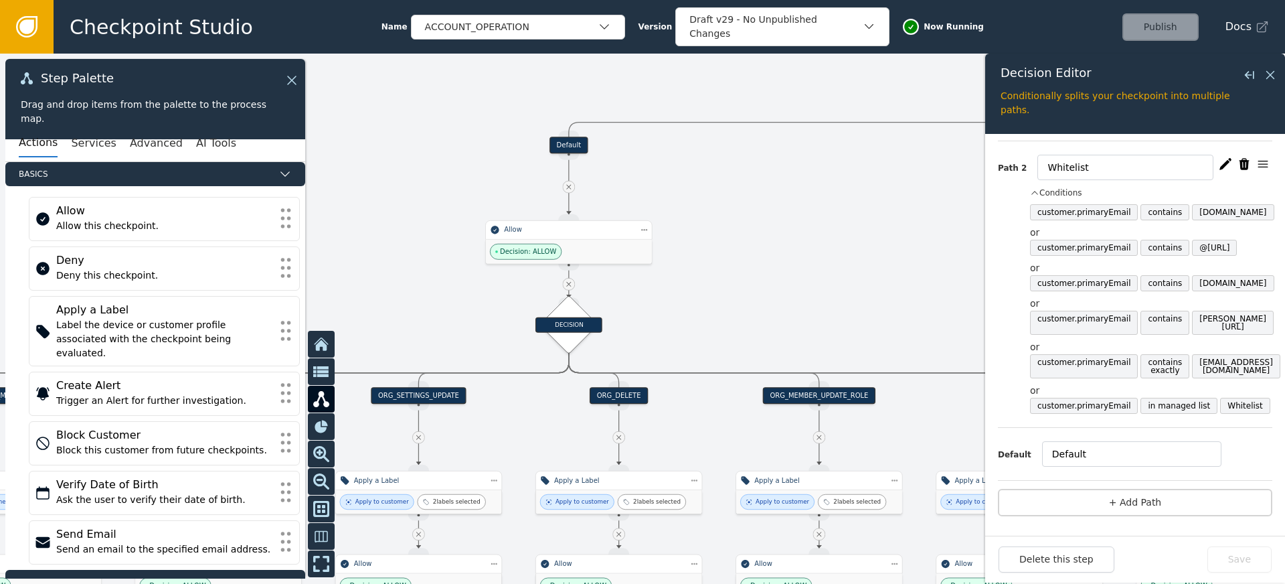
click at [729, 221] on div at bounding box center [642, 319] width 1285 height 530
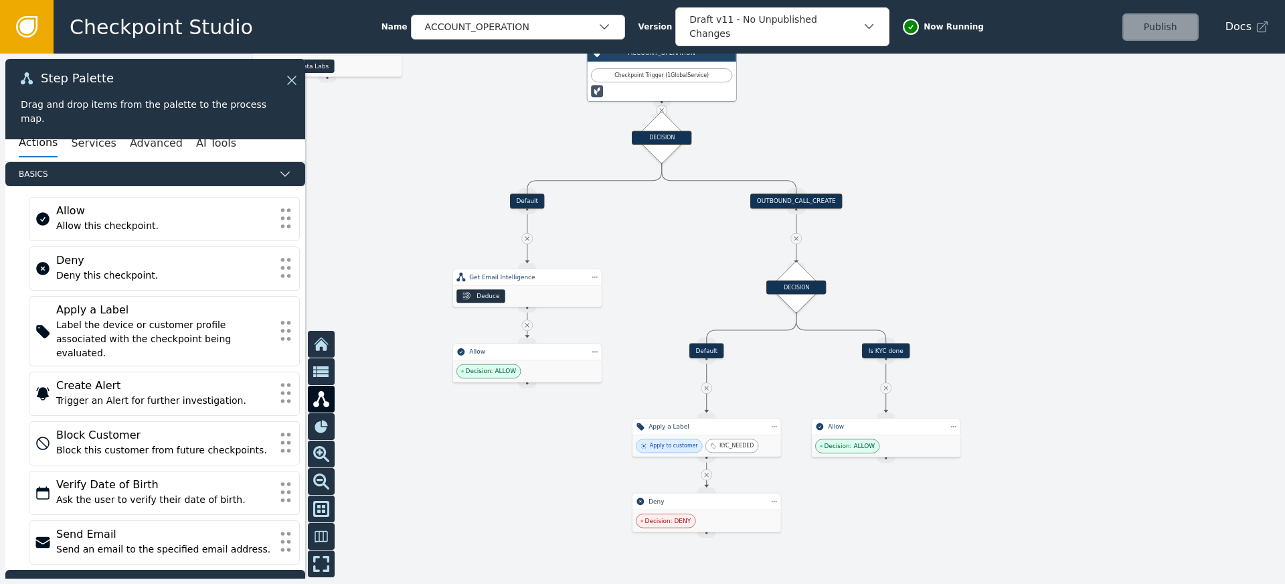
drag, startPoint x: 965, startPoint y: 301, endPoint x: 847, endPoint y: 199, distance: 156.1
click at [847, 199] on div at bounding box center [642, 319] width 1285 height 530
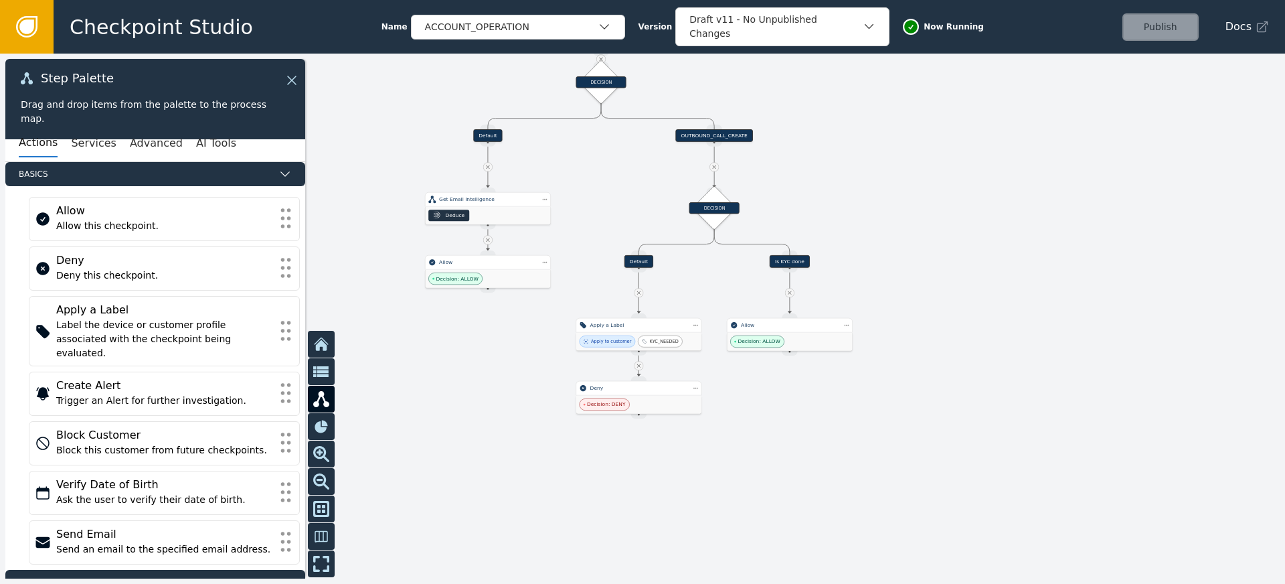
drag, startPoint x: 865, startPoint y: 240, endPoint x: 841, endPoint y: 365, distance: 127.3
click at [841, 365] on div at bounding box center [642, 319] width 1285 height 530
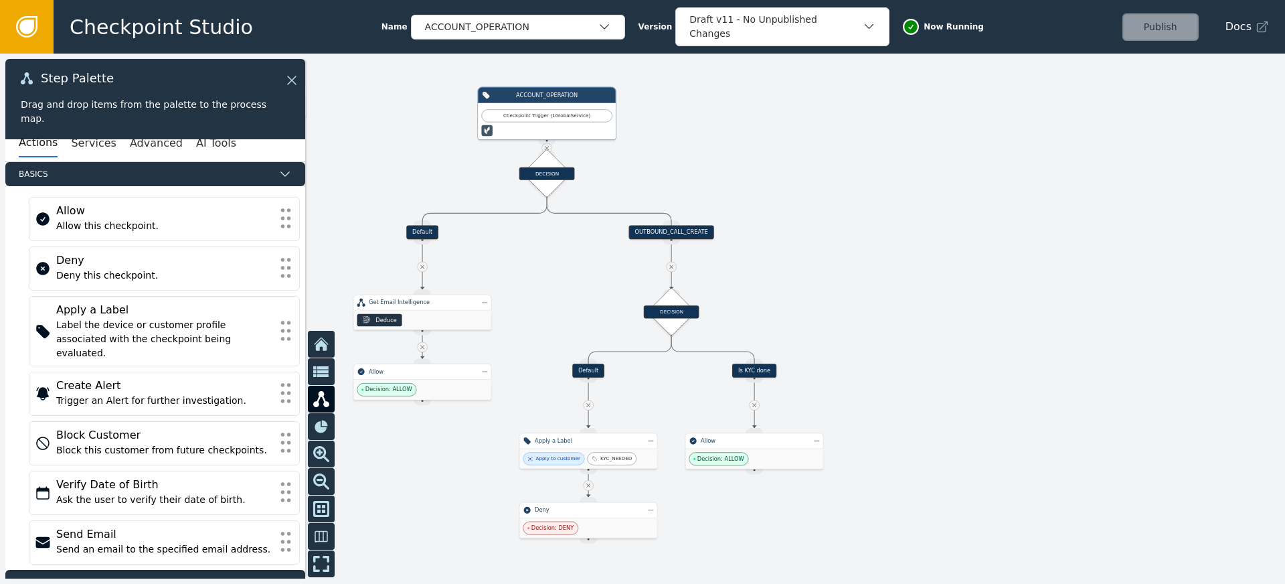
drag, startPoint x: 785, startPoint y: 226, endPoint x: 814, endPoint y: 182, distance: 52.5
click at [814, 182] on div at bounding box center [642, 319] width 1285 height 530
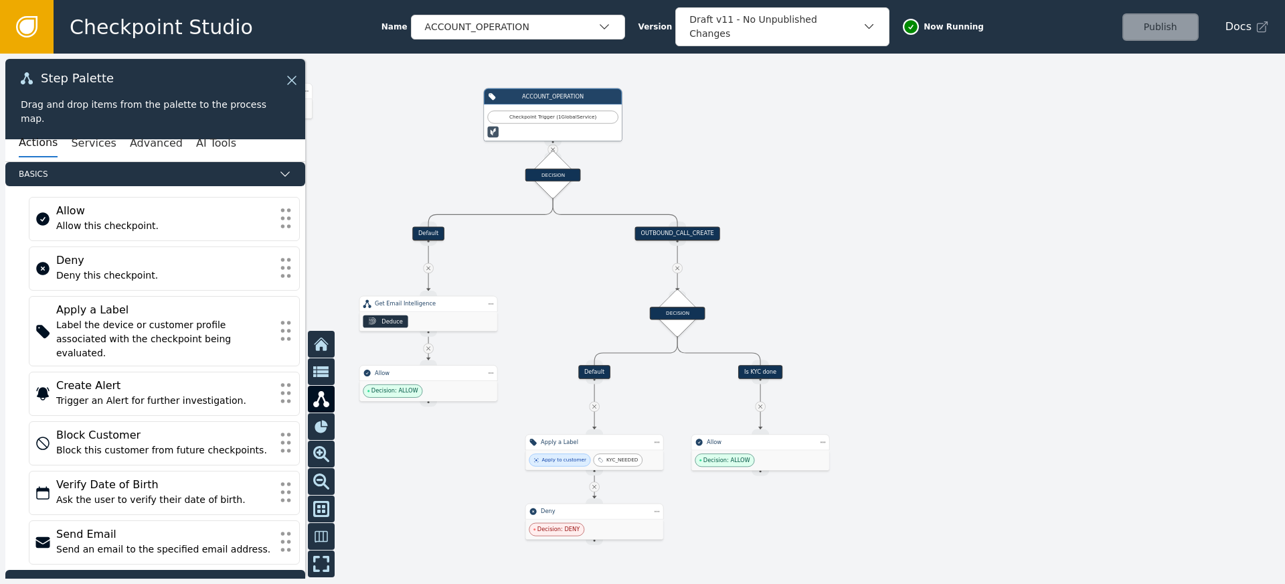
drag, startPoint x: 814, startPoint y: 177, endPoint x: 632, endPoint y: 231, distance: 190.4
click at [774, 232] on div at bounding box center [642, 319] width 1285 height 530
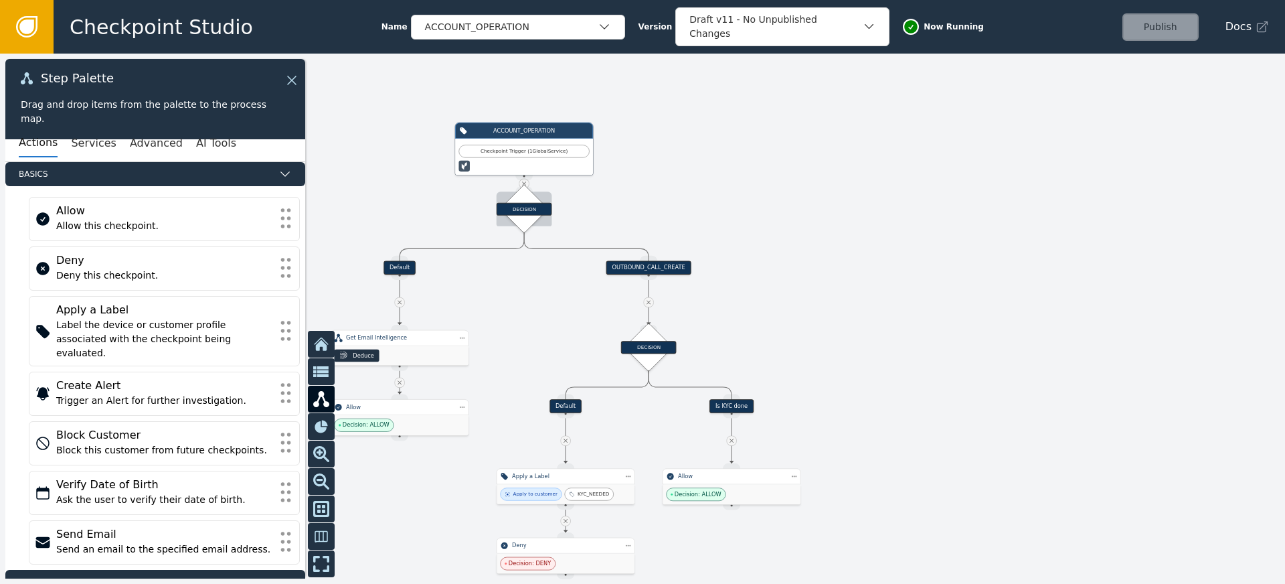
click at [517, 208] on div "DECISION" at bounding box center [525, 208] width 56 height 13
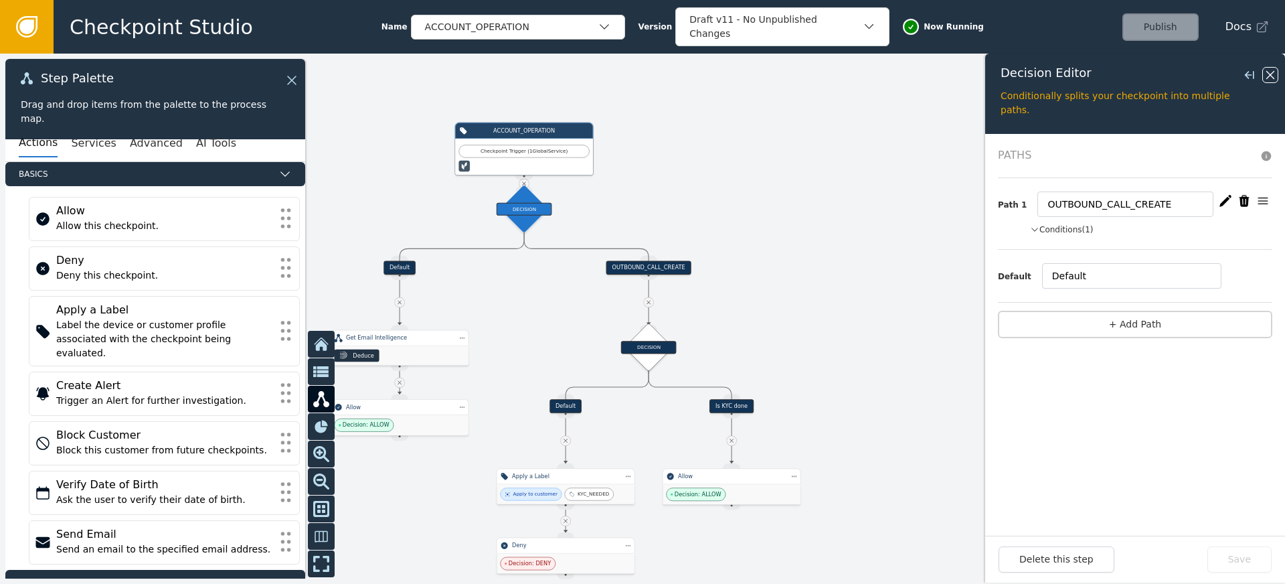
click at [1272, 79] on icon at bounding box center [1270, 75] width 15 height 15
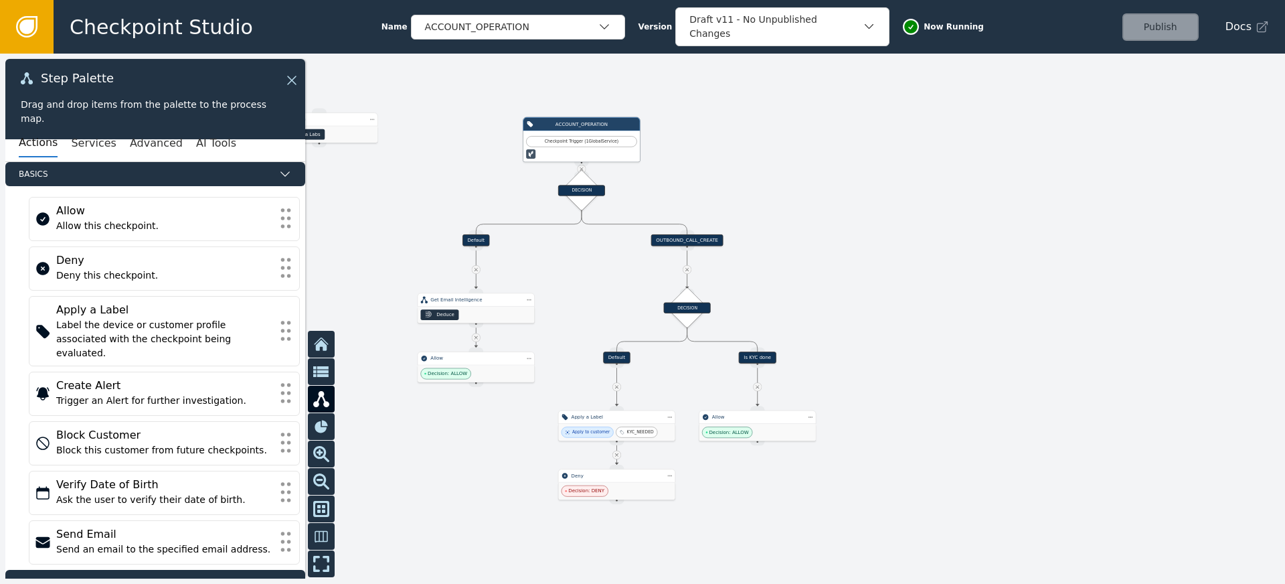
drag, startPoint x: 790, startPoint y: 260, endPoint x: 815, endPoint y: 231, distance: 38.4
click at [815, 231] on div at bounding box center [642, 319] width 1285 height 530
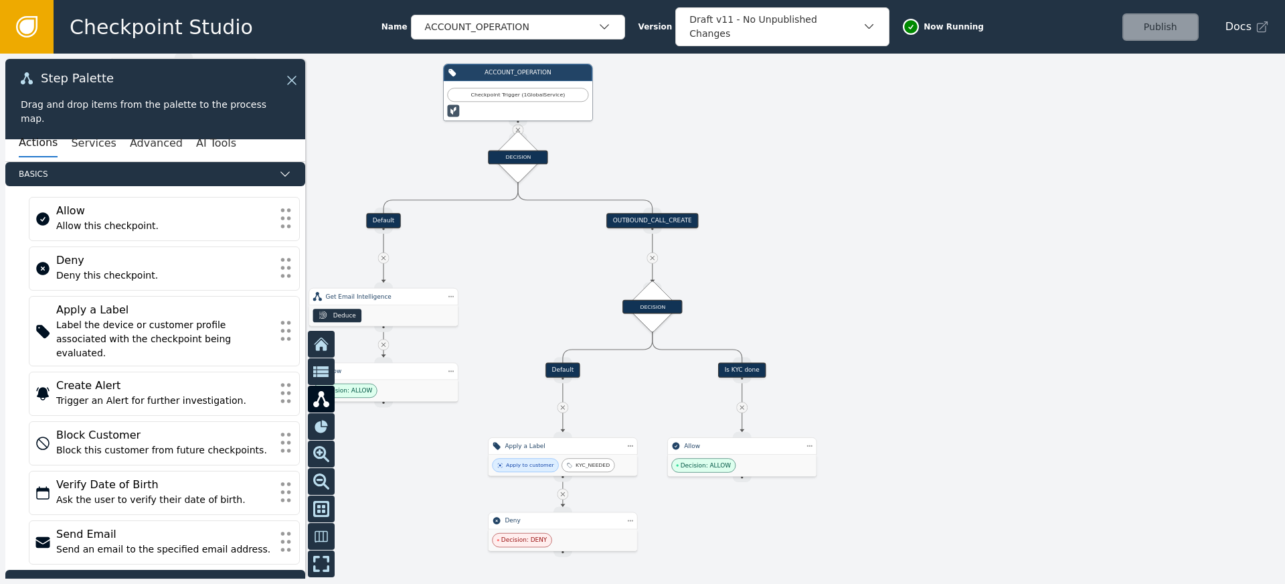
drag, startPoint x: 828, startPoint y: 302, endPoint x: 808, endPoint y: 238, distance: 66.7
click at [808, 238] on div at bounding box center [642, 319] width 1285 height 530
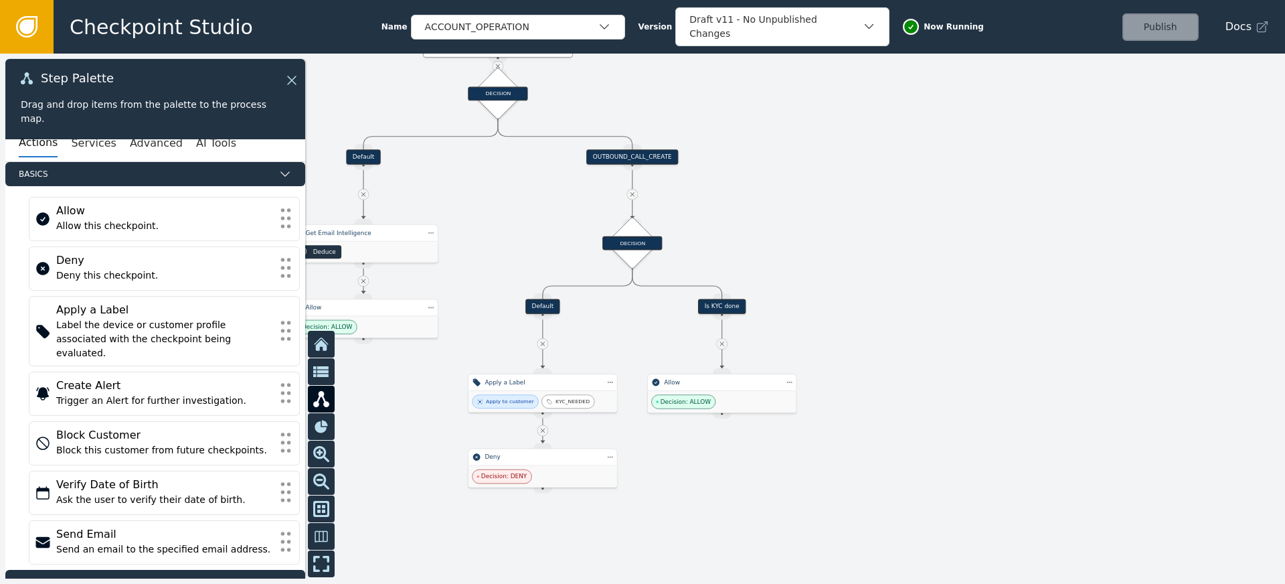
drag, startPoint x: 719, startPoint y: 221, endPoint x: 762, endPoint y: 244, distance: 49.1
click at [762, 244] on div at bounding box center [642, 319] width 1285 height 530
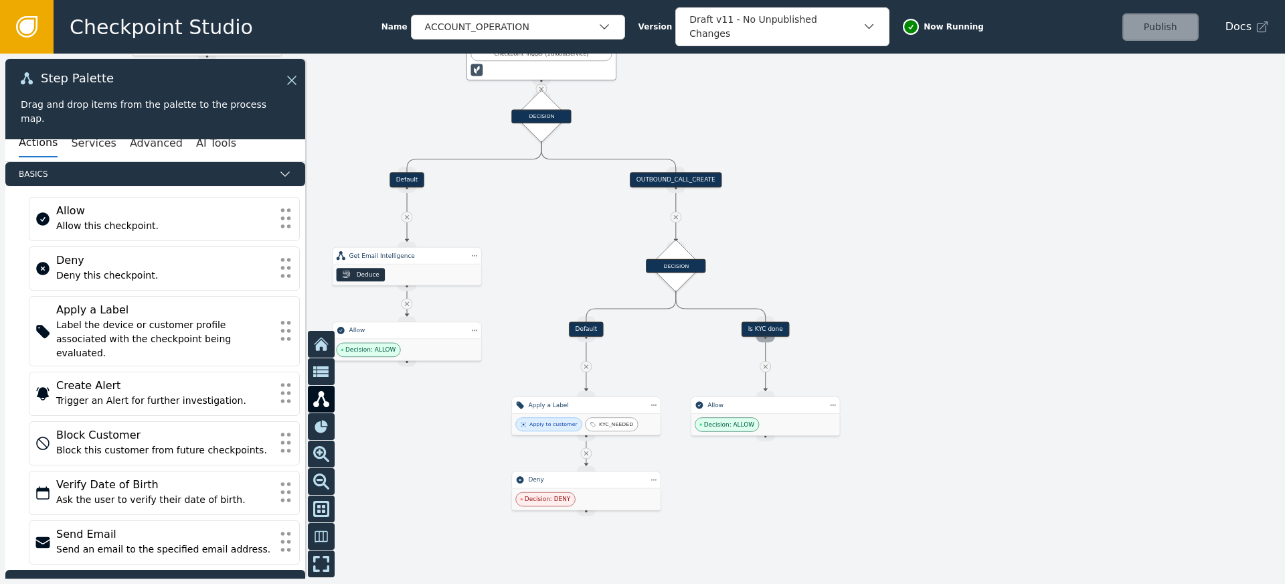
click at [769, 331] on div "Source Handle for step" at bounding box center [765, 336] width 19 height 11
click at [863, 27] on icon "button" at bounding box center [869, 26] width 13 height 13
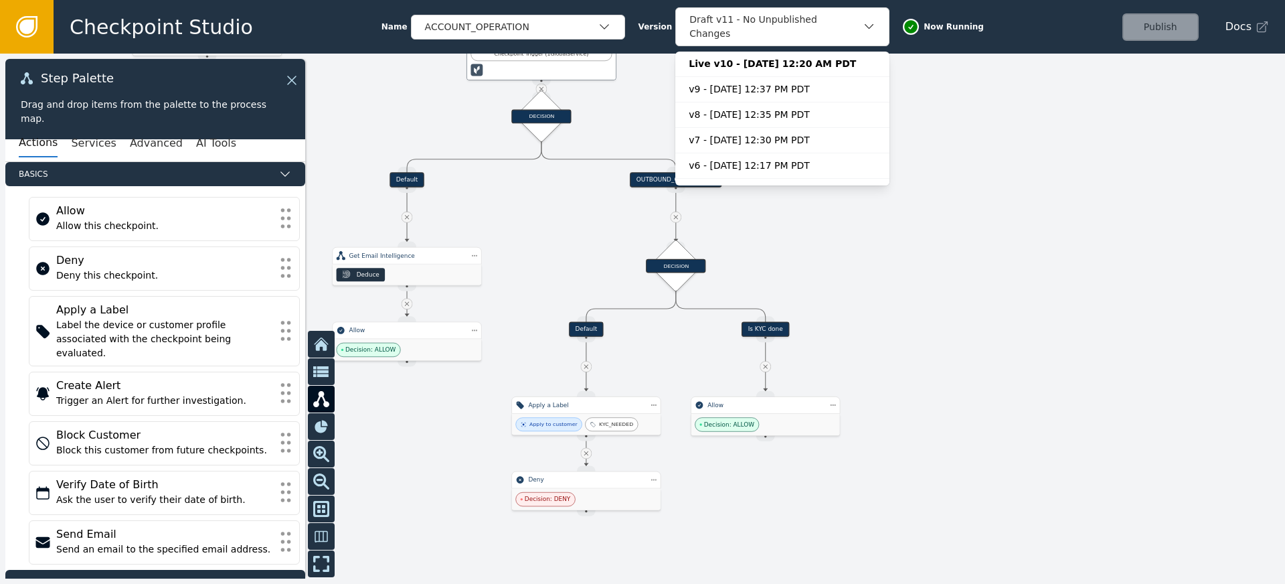
click at [988, 174] on div at bounding box center [642, 319] width 1285 height 530
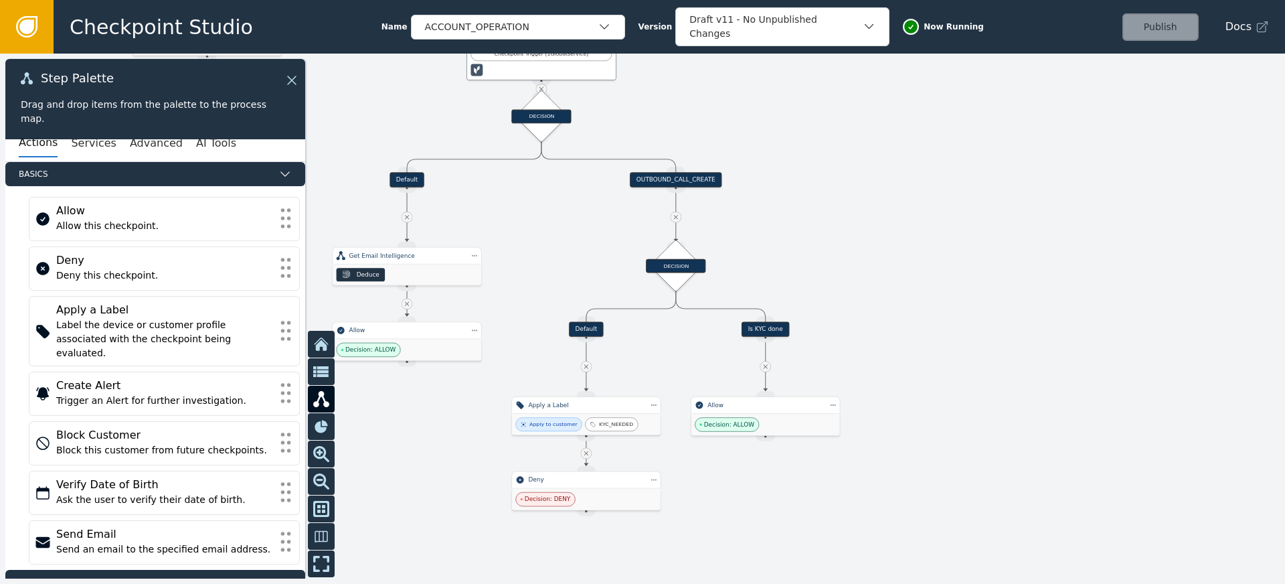
click at [747, 333] on div "Is KYC done" at bounding box center [765, 329] width 48 height 15
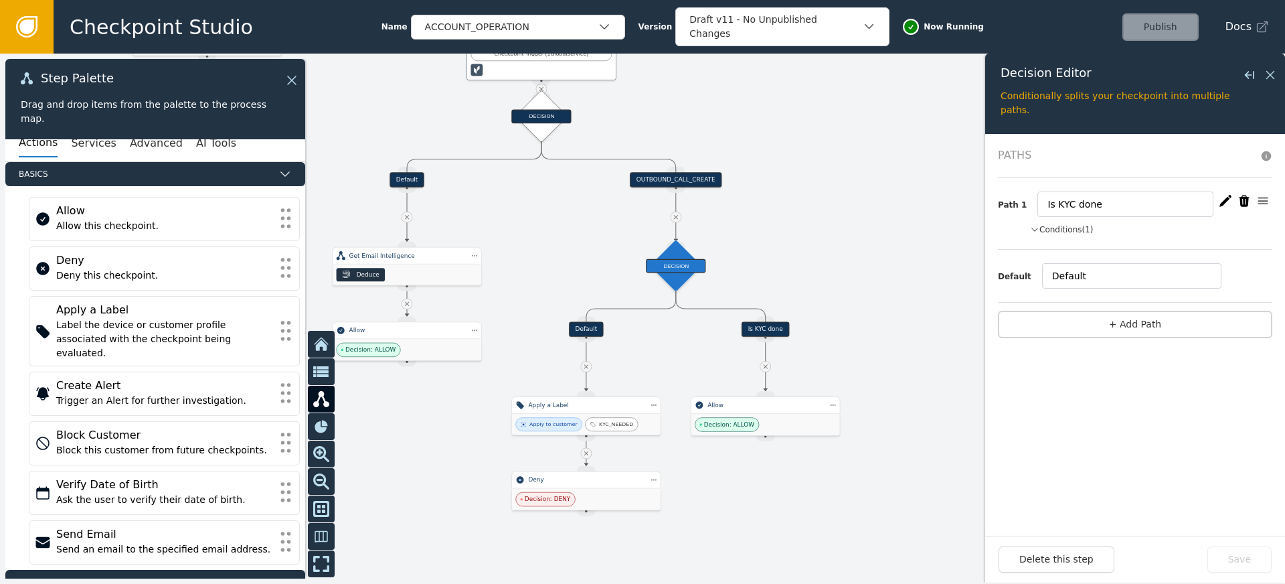
click at [1057, 232] on button "Conditions (1)" at bounding box center [1062, 230] width 64 height 12
click at [1057, 232] on button "Conditions" at bounding box center [1056, 230] width 52 height 12
click at [1057, 232] on button "Conditions (1)" at bounding box center [1062, 230] width 64 height 12
click at [1057, 232] on button "Conditions" at bounding box center [1056, 230] width 52 height 12
click at [1265, 78] on icon at bounding box center [1270, 75] width 15 height 15
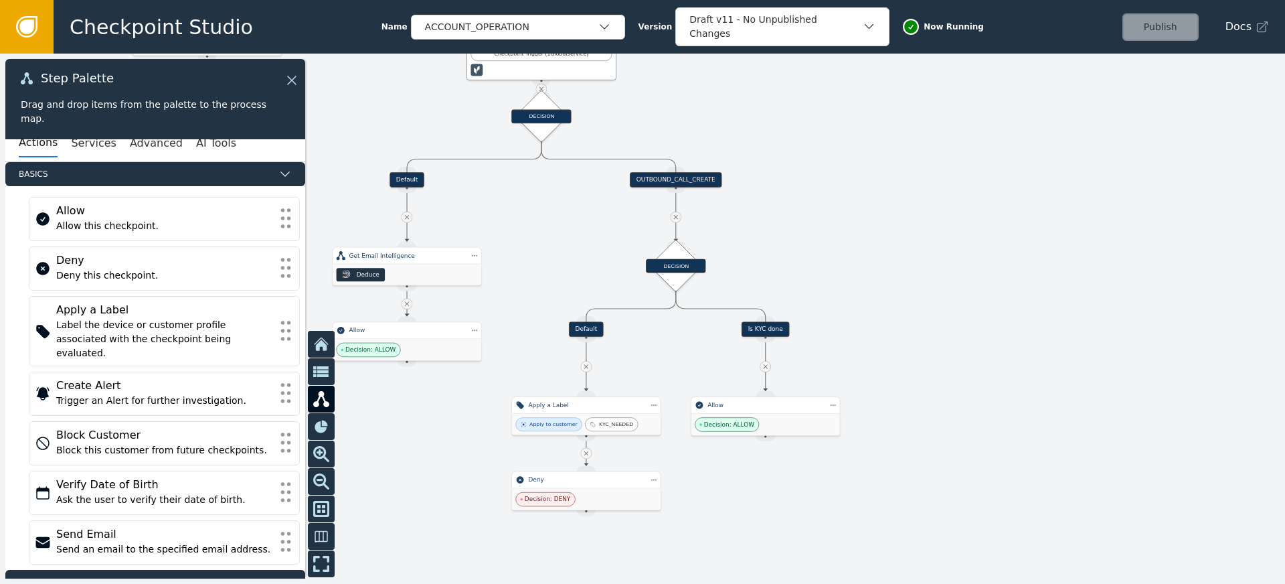
click at [586, 453] on icon at bounding box center [586, 453] width 4 height 4
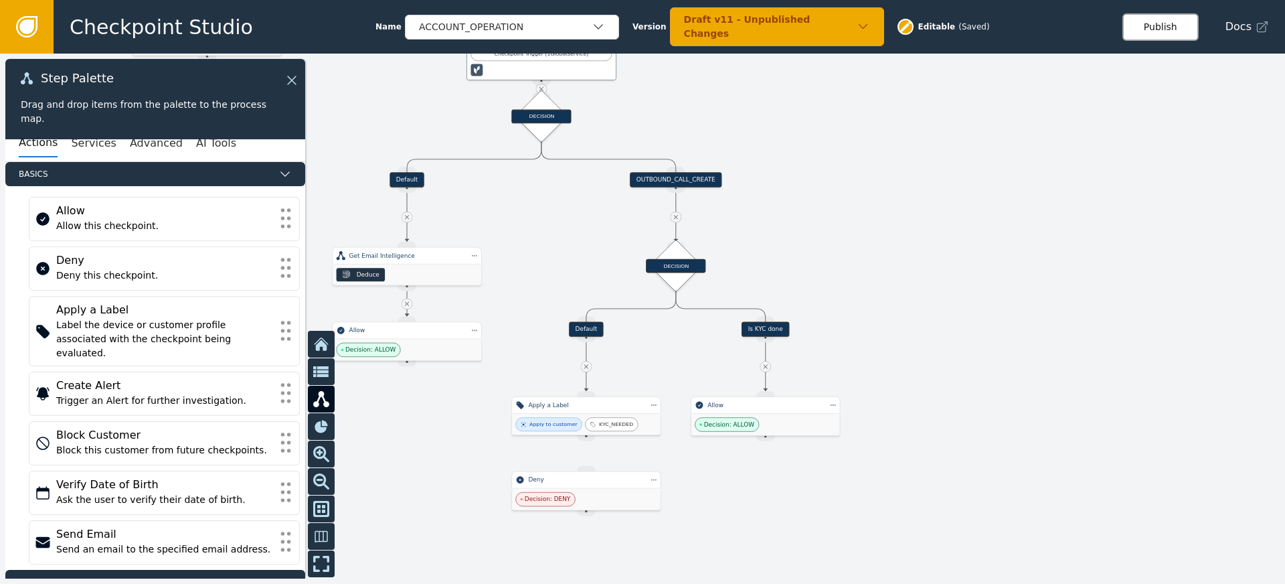
click at [1162, 34] on button "Publish" at bounding box center [1160, 26] width 76 height 27
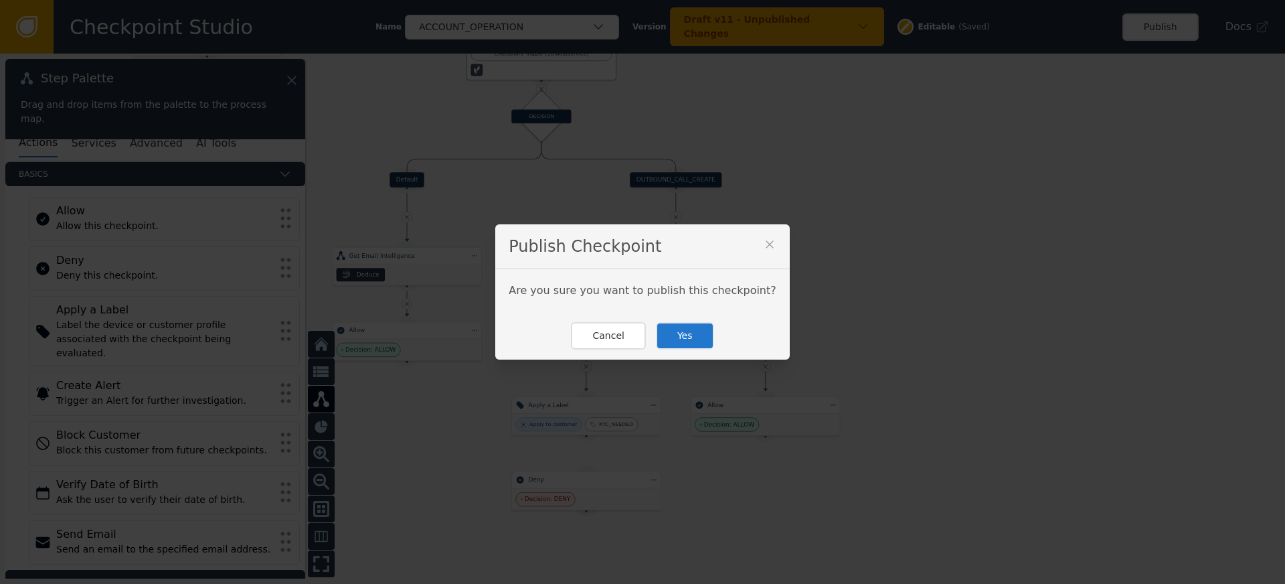
click at [686, 333] on button "Yes" at bounding box center [685, 335] width 58 height 27
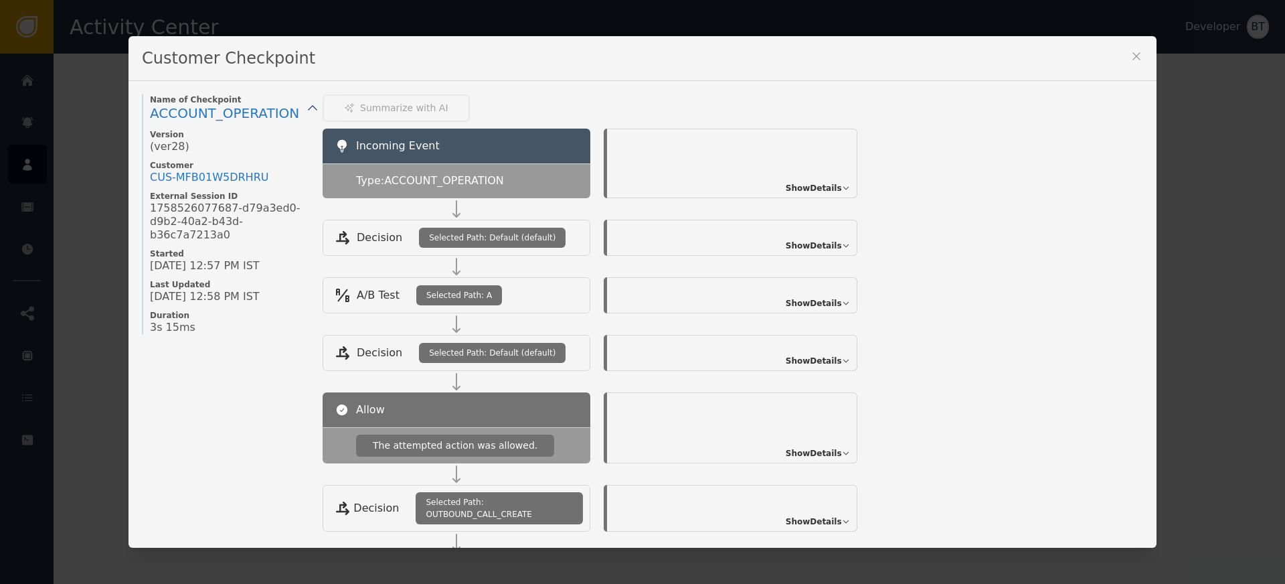
scroll to position [309, 0]
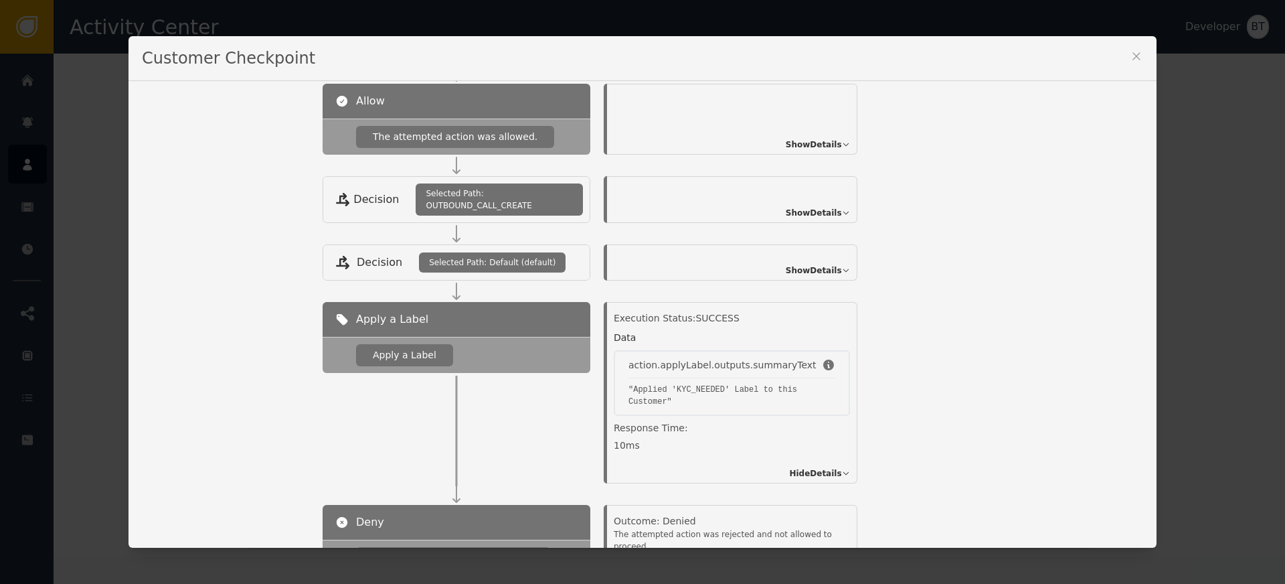
click at [1132, 60] on icon at bounding box center [1136, 56] width 13 height 13
